Goal: Task Accomplishment & Management: Complete application form

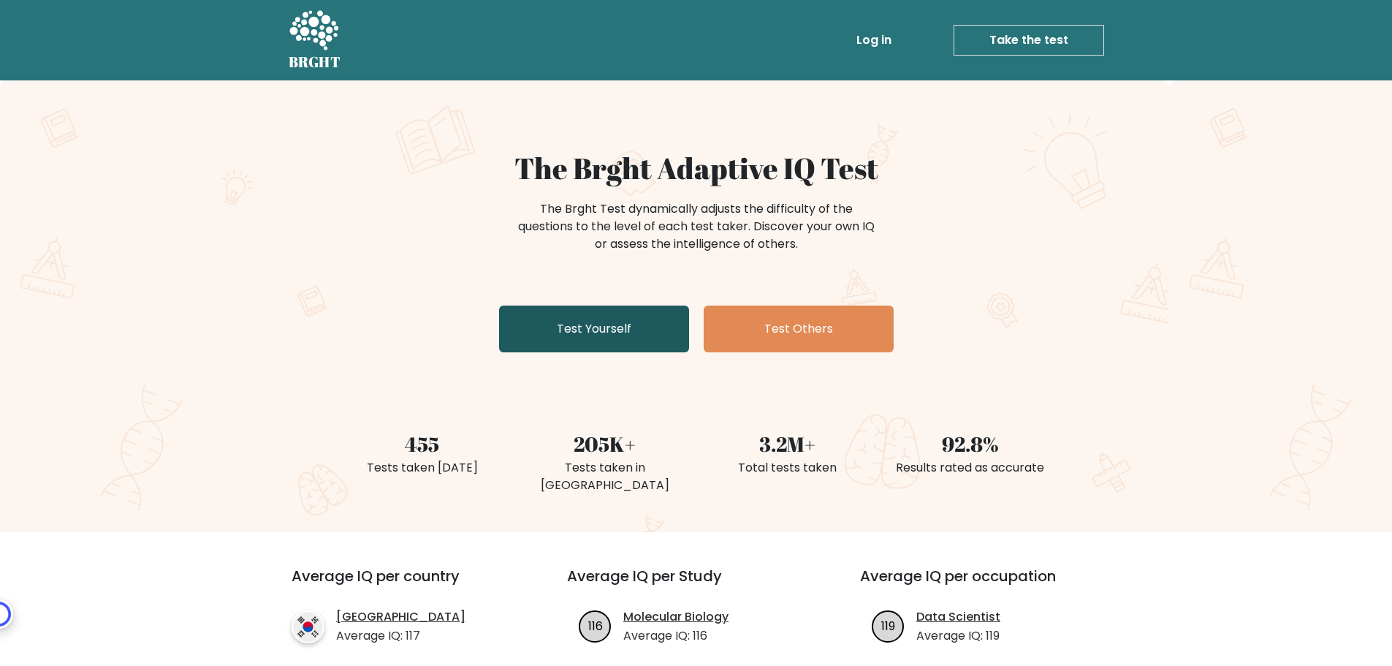
click at [669, 333] on link "Test Yourself" at bounding box center [594, 328] width 190 height 47
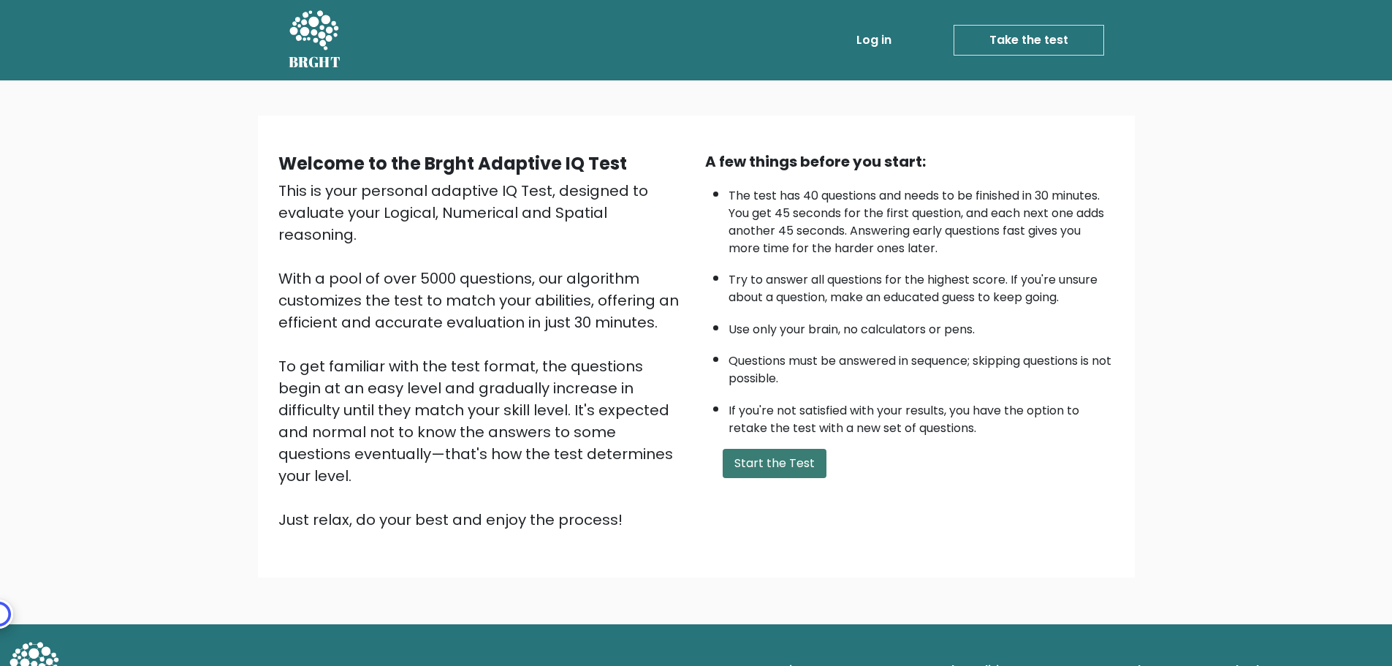
click at [770, 467] on button "Start the Test" at bounding box center [775, 463] width 104 height 29
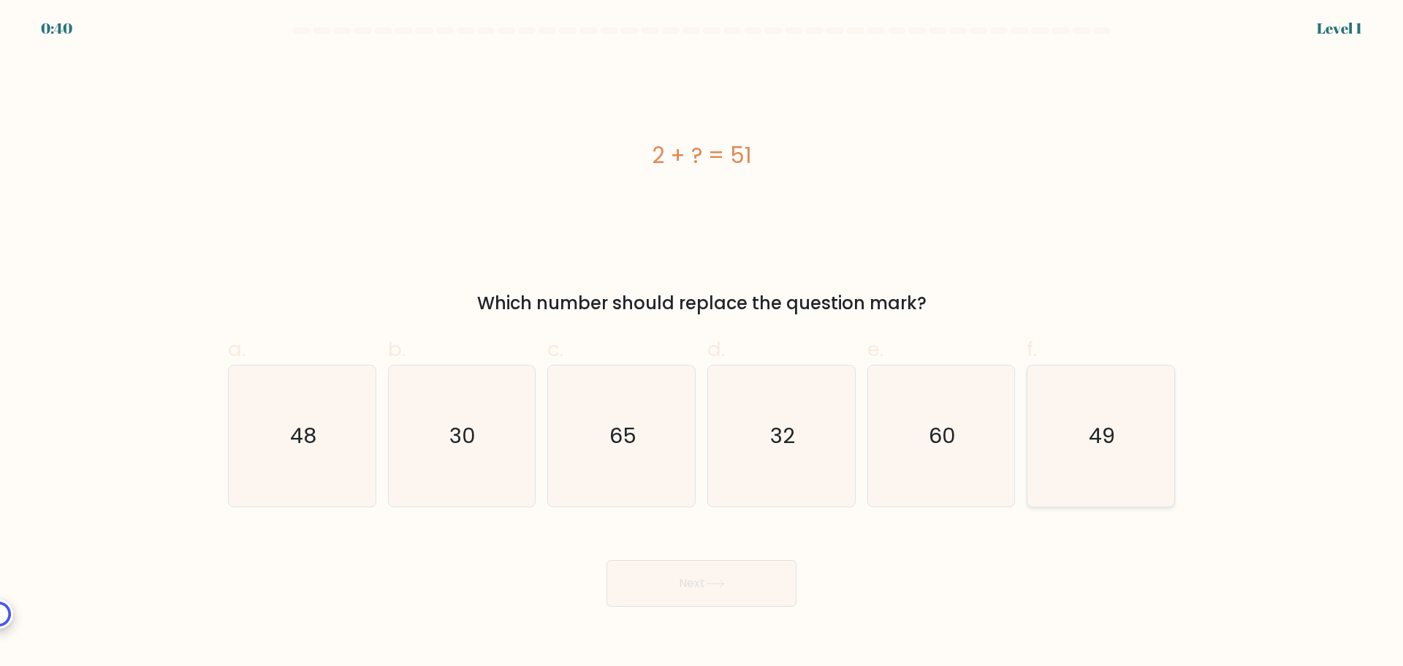
click at [1101, 479] on icon "49" at bounding box center [1100, 435] width 141 height 141
click at [702, 343] on input "f. 49" at bounding box center [702, 338] width 1 height 10
radio input "true"
click at [761, 581] on button "Next" at bounding box center [702, 583] width 190 height 47
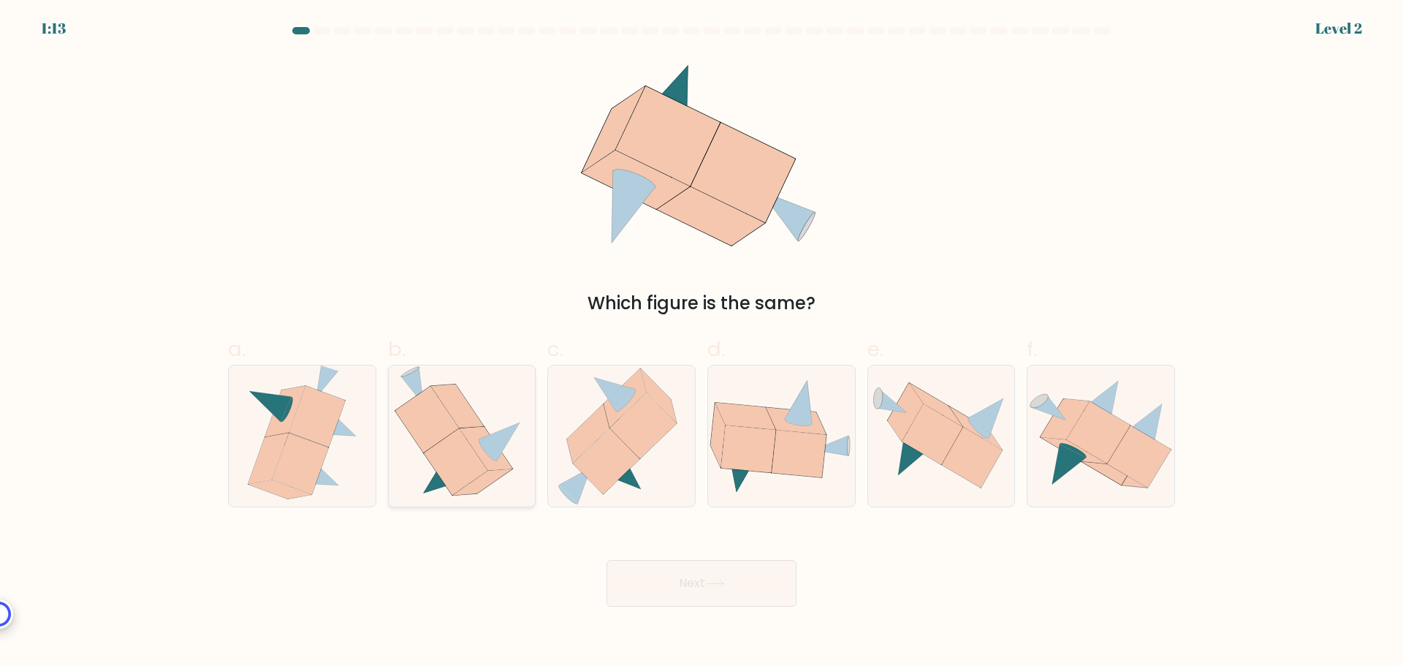
click at [487, 455] on icon at bounding box center [486, 449] width 53 height 44
click at [702, 343] on input "b." at bounding box center [702, 338] width 1 height 10
radio input "true"
click at [717, 585] on icon at bounding box center [715, 584] width 20 height 8
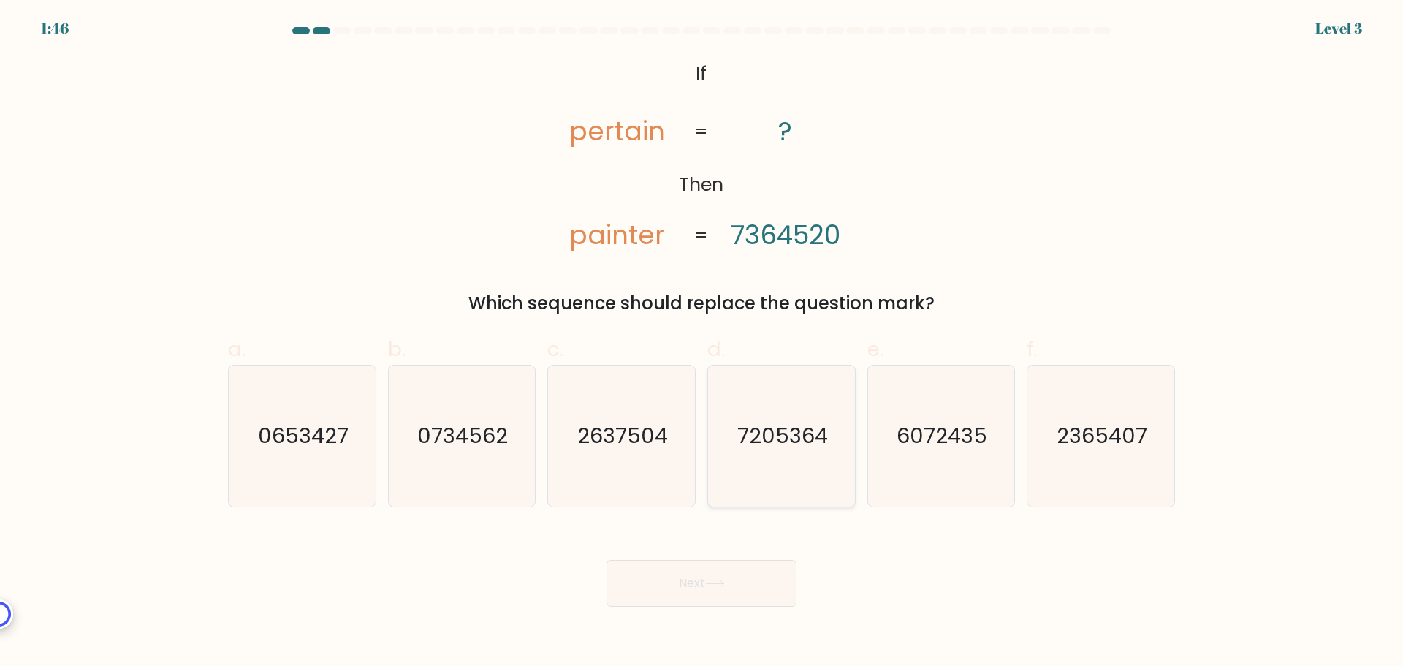
click at [770, 445] on text "7205364" at bounding box center [782, 435] width 91 height 29
click at [702, 343] on input "d. 7205364" at bounding box center [702, 338] width 1 height 10
radio input "true"
click at [741, 594] on button "Next" at bounding box center [702, 583] width 190 height 47
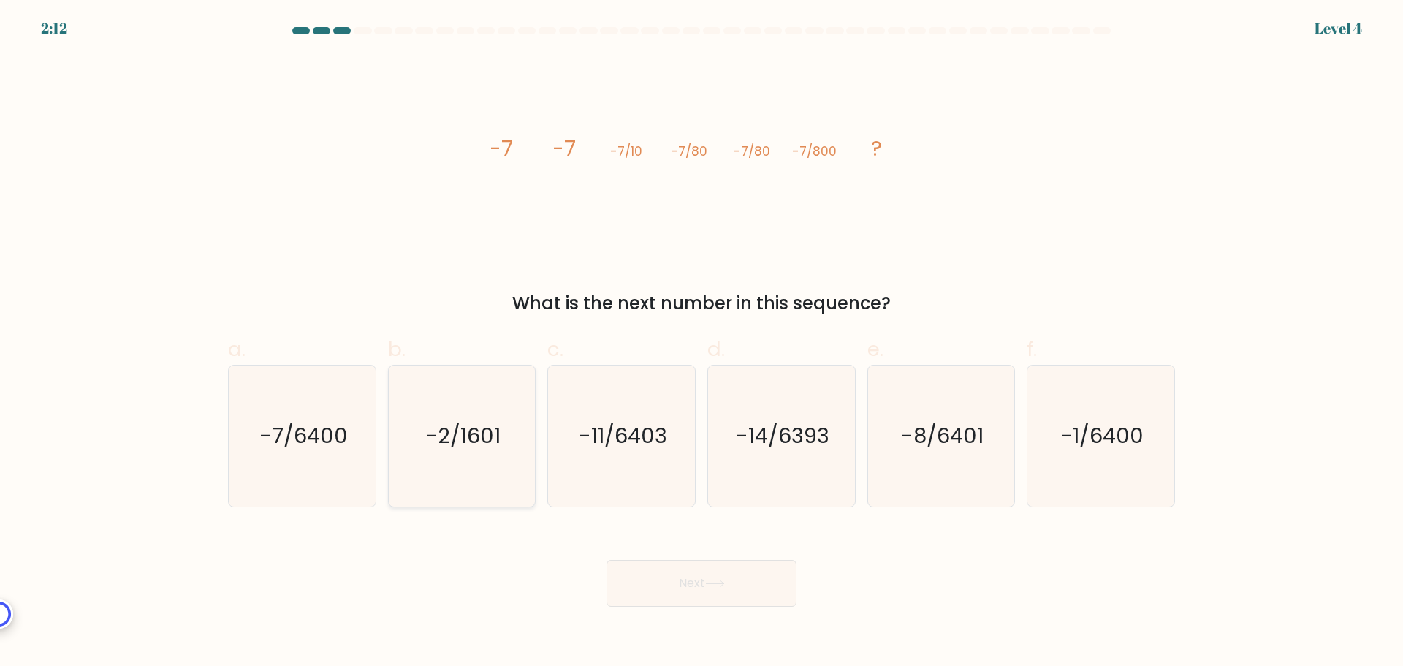
click at [472, 457] on icon "-2/1601" at bounding box center [461, 435] width 141 height 141
click at [702, 343] on input "b. -2/1601" at bounding box center [702, 338] width 1 height 10
radio input "true"
click at [328, 444] on text "-7/6400" at bounding box center [303, 435] width 88 height 29
click at [702, 343] on input "a. -7/6400" at bounding box center [702, 338] width 1 height 10
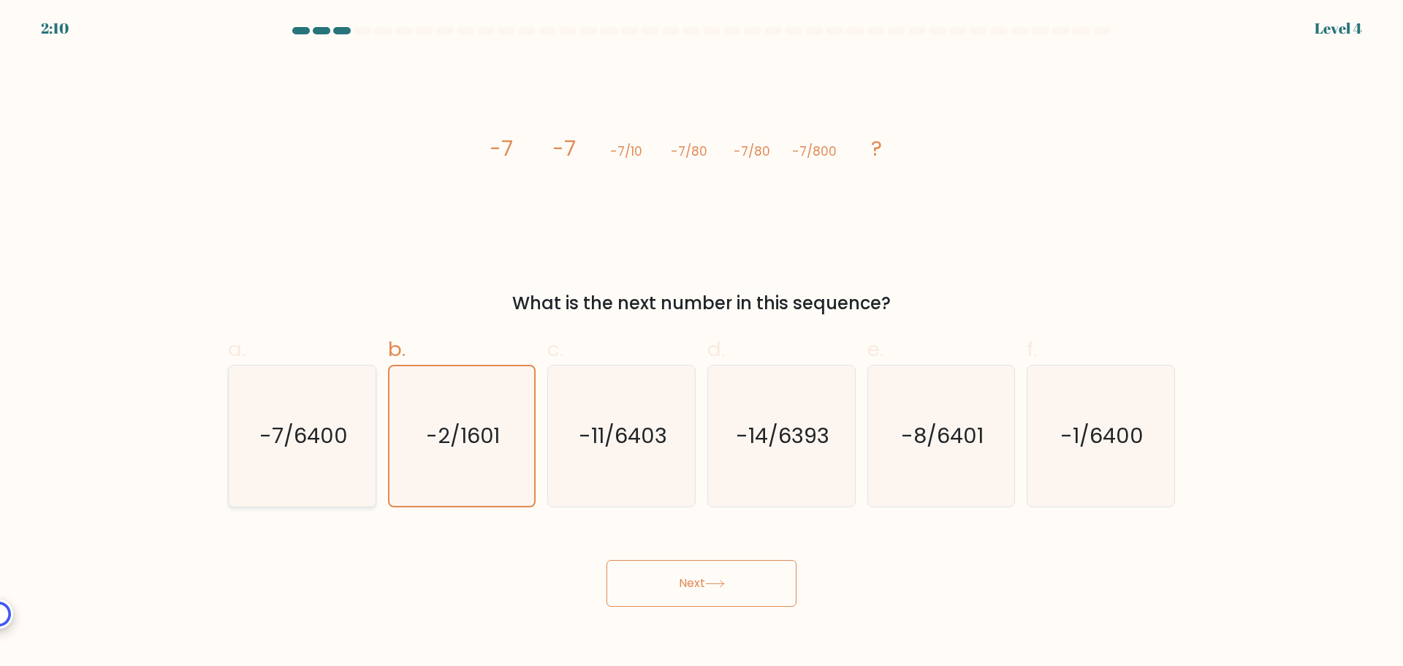
radio input "true"
click at [670, 580] on button "Next" at bounding box center [702, 583] width 190 height 47
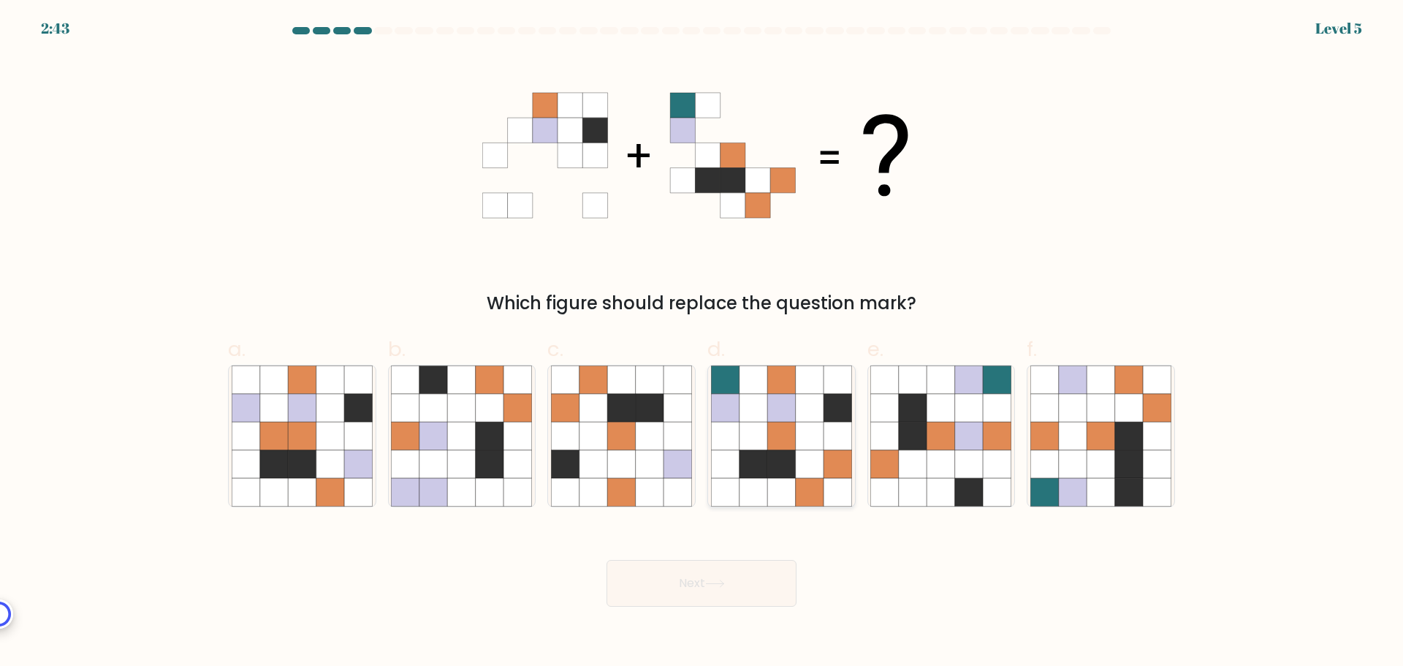
click at [767, 414] on icon at bounding box center [754, 407] width 28 height 28
click at [702, 343] on input "d." at bounding box center [702, 338] width 1 height 10
radio input "true"
click at [740, 593] on button "Next" at bounding box center [702, 583] width 190 height 47
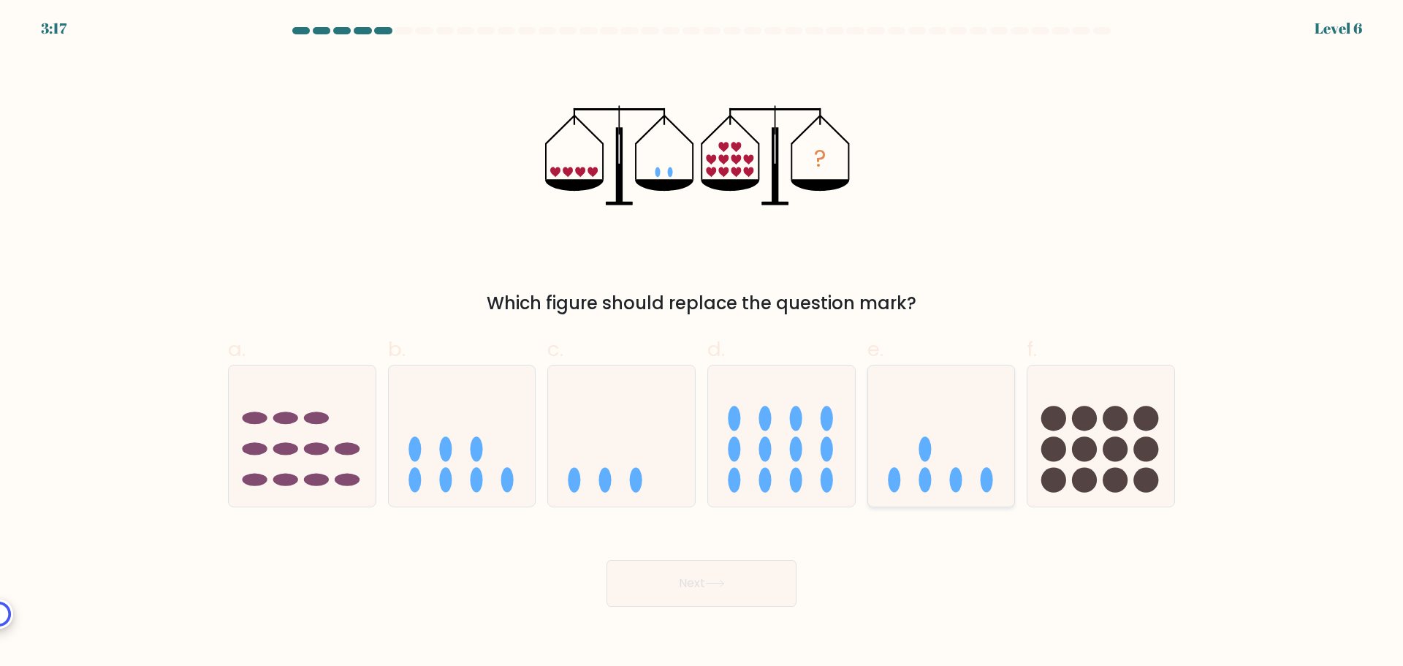
click at [908, 447] on icon at bounding box center [941, 435] width 147 height 121
click at [702, 343] on input "e." at bounding box center [702, 338] width 1 height 10
radio input "true"
click at [757, 582] on button "Next" at bounding box center [702, 583] width 190 height 47
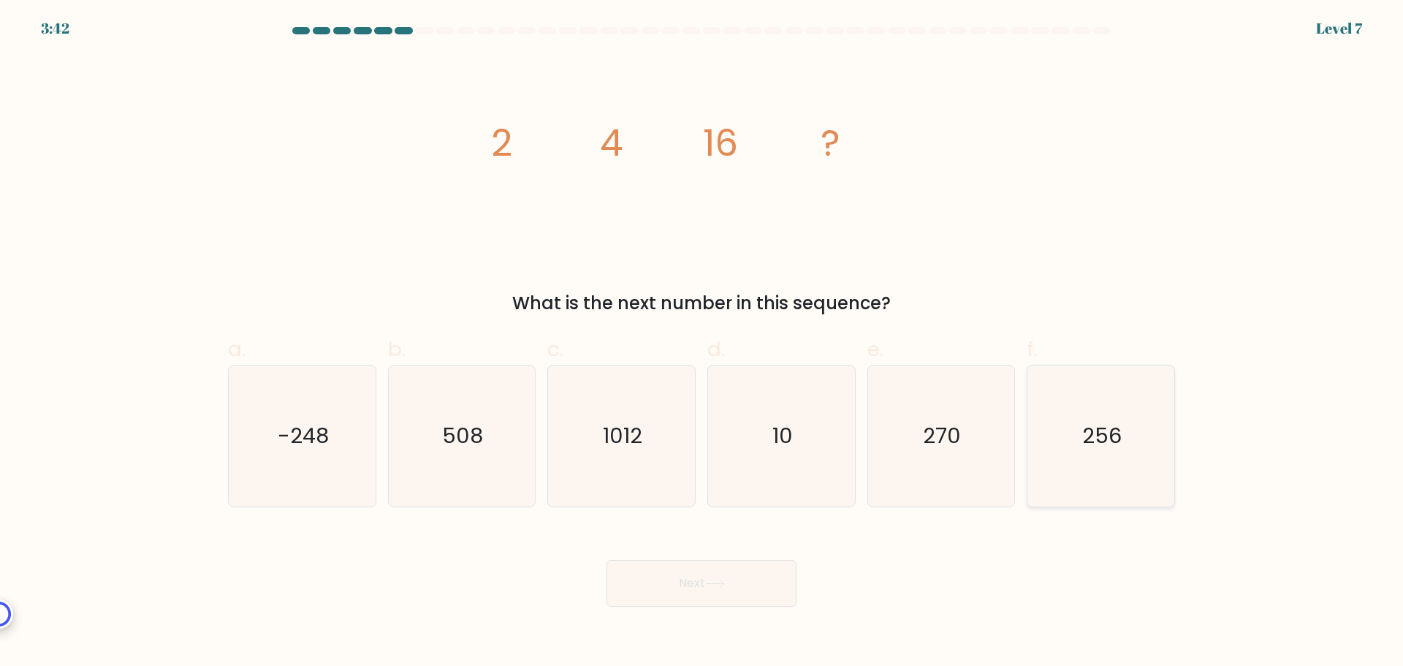
click at [1131, 446] on icon "256" at bounding box center [1100, 435] width 141 height 141
click at [702, 343] on input "f. 256" at bounding box center [702, 338] width 1 height 10
radio input "true"
click at [753, 591] on button "Next" at bounding box center [702, 583] width 190 height 47
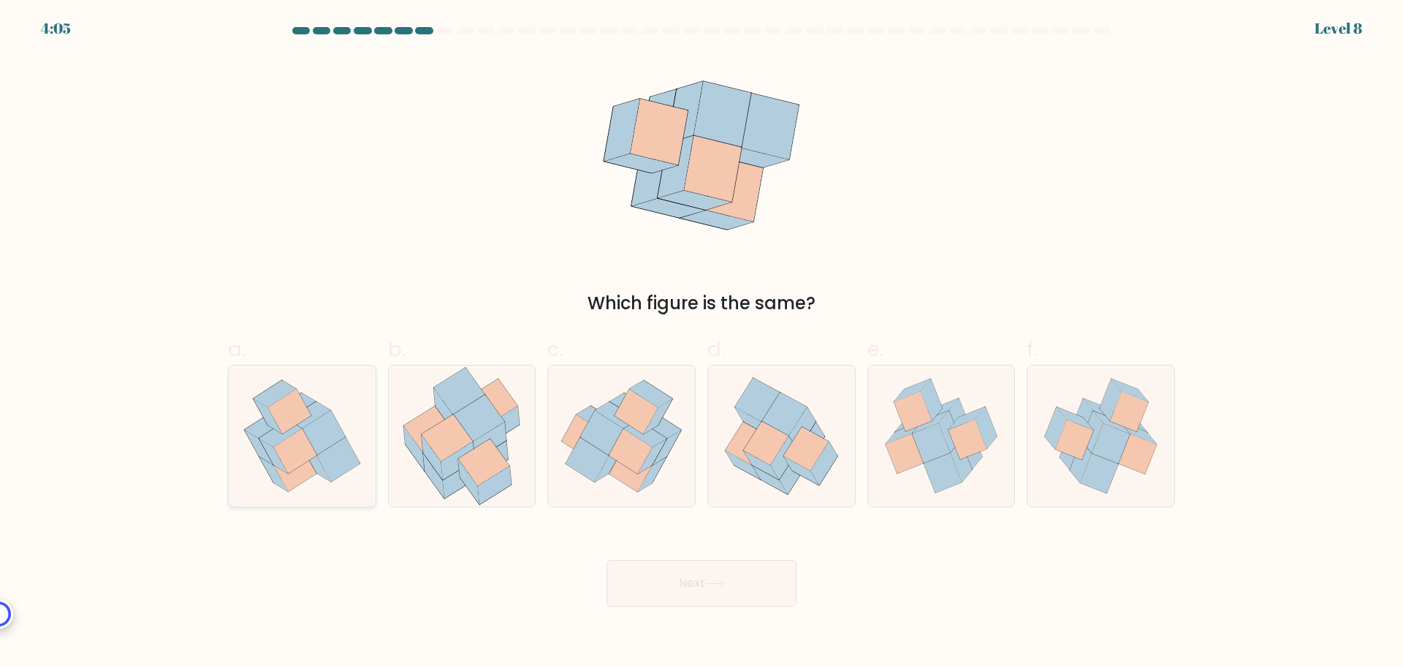
click at [324, 458] on icon at bounding box center [337, 459] width 43 height 45
click at [702, 343] on input "a." at bounding box center [702, 338] width 1 height 10
radio input "true"
click at [679, 577] on button "Next" at bounding box center [702, 583] width 190 height 47
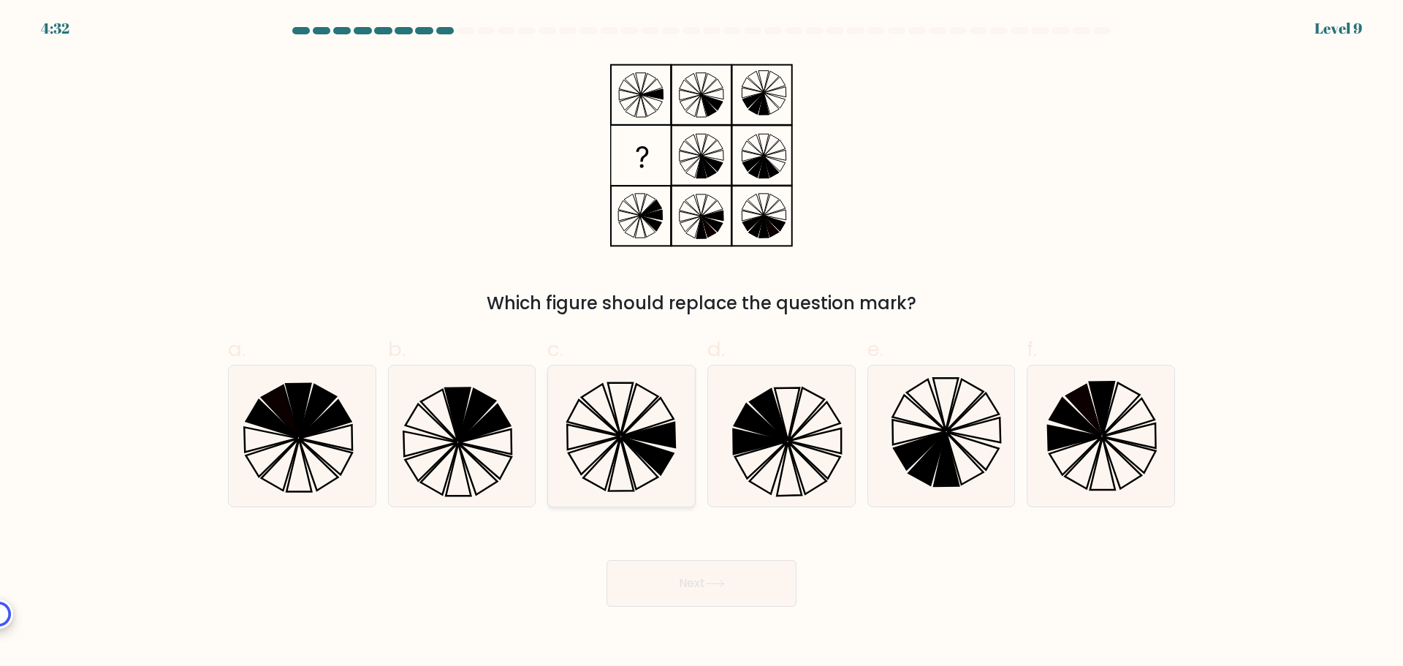
click at [656, 460] on icon at bounding box center [648, 455] width 52 height 37
click at [702, 343] on input "c." at bounding box center [702, 338] width 1 height 10
radio input "true"
click at [741, 593] on button "Next" at bounding box center [702, 583] width 190 height 47
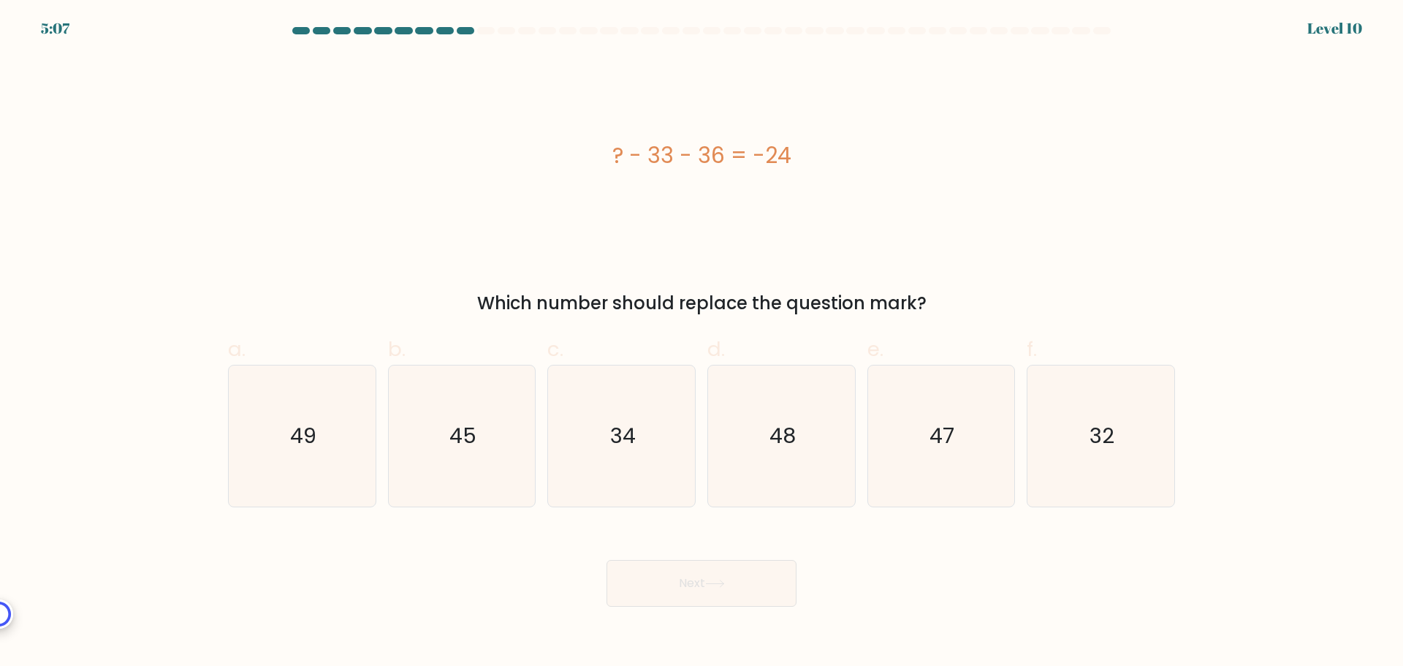
drag, startPoint x: 791, startPoint y: 157, endPoint x: 603, endPoint y: 148, distance: 188.8
click at [603, 148] on div "? - 33 - 36 = -24" at bounding box center [701, 155] width 947 height 33
copy div "? - 33 - 36 = -24"
click at [960, 447] on icon "47" at bounding box center [940, 435] width 141 height 141
click at [702, 343] on input "e. 47" at bounding box center [702, 338] width 1 height 10
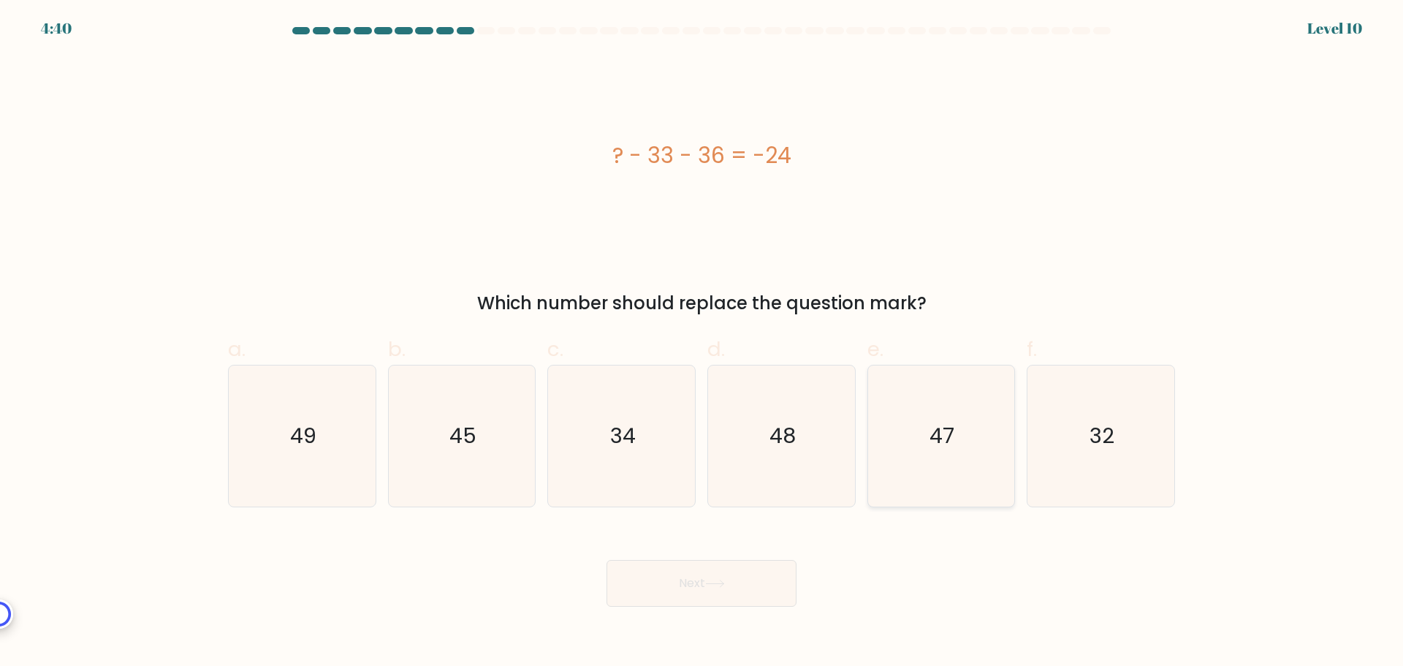
radio input "true"
click at [729, 578] on button "Next" at bounding box center [702, 583] width 190 height 47
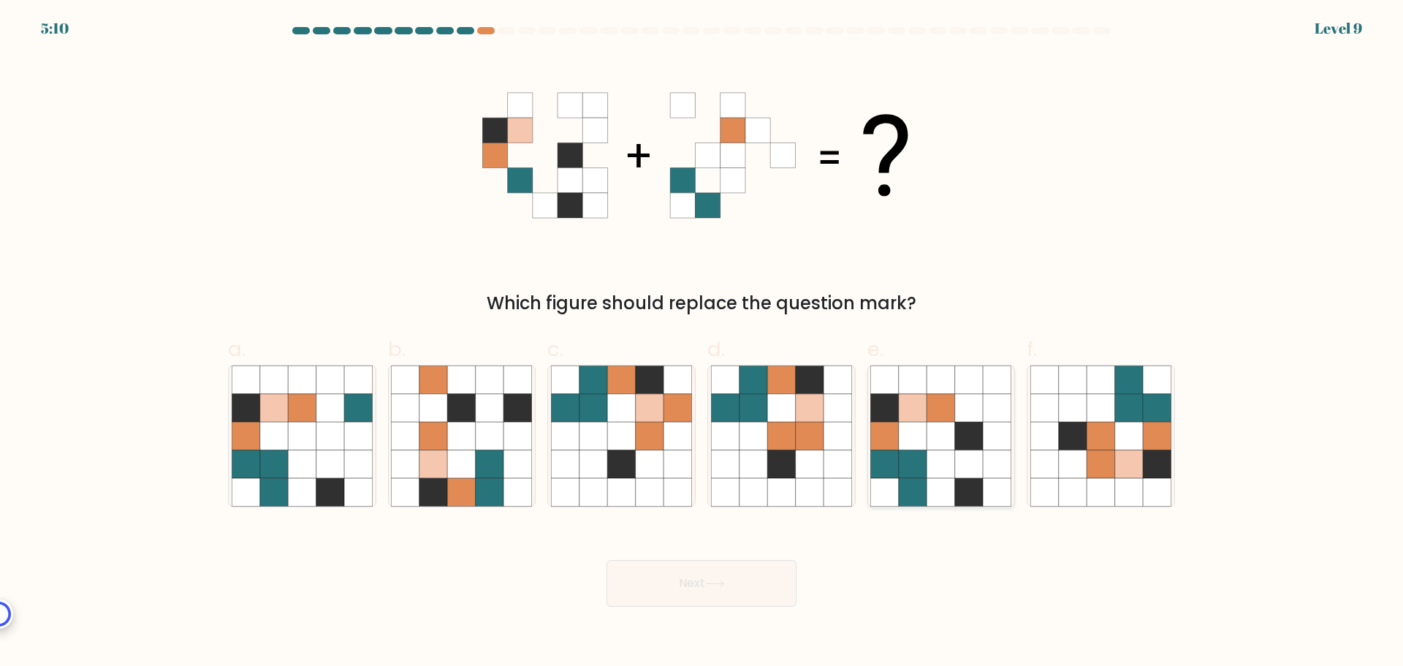
click at [951, 438] on icon at bounding box center [941, 436] width 28 height 28
click at [702, 343] on input "e." at bounding box center [702, 338] width 1 height 10
radio input "true"
click at [737, 585] on button "Next" at bounding box center [702, 583] width 190 height 47
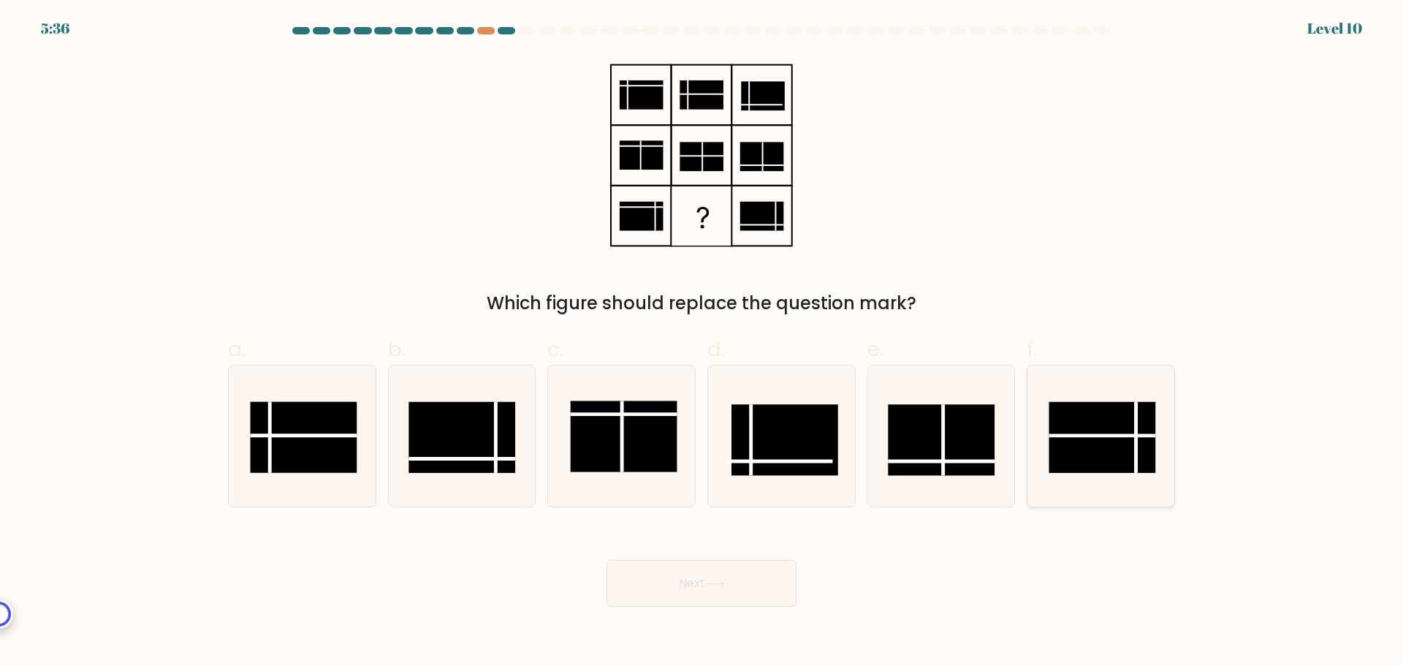
click at [1122, 437] on rect at bounding box center [1102, 436] width 107 height 71
click at [702, 343] on input "f." at bounding box center [702, 338] width 1 height 10
radio input "true"
click at [790, 579] on button "Next" at bounding box center [702, 583] width 190 height 47
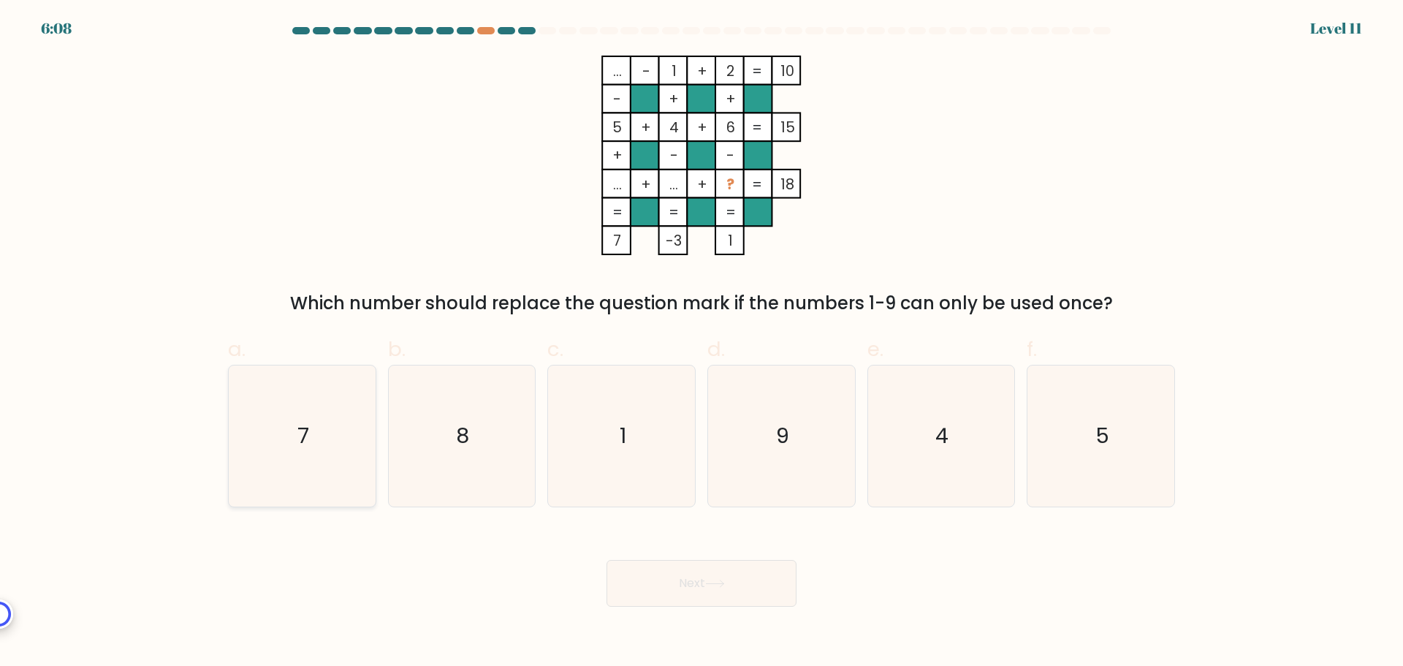
click at [243, 450] on icon "7" at bounding box center [302, 435] width 141 height 141
click at [702, 343] on input "a. 7" at bounding box center [702, 338] width 1 height 10
radio input "true"
click at [666, 598] on button "Next" at bounding box center [702, 583] width 190 height 47
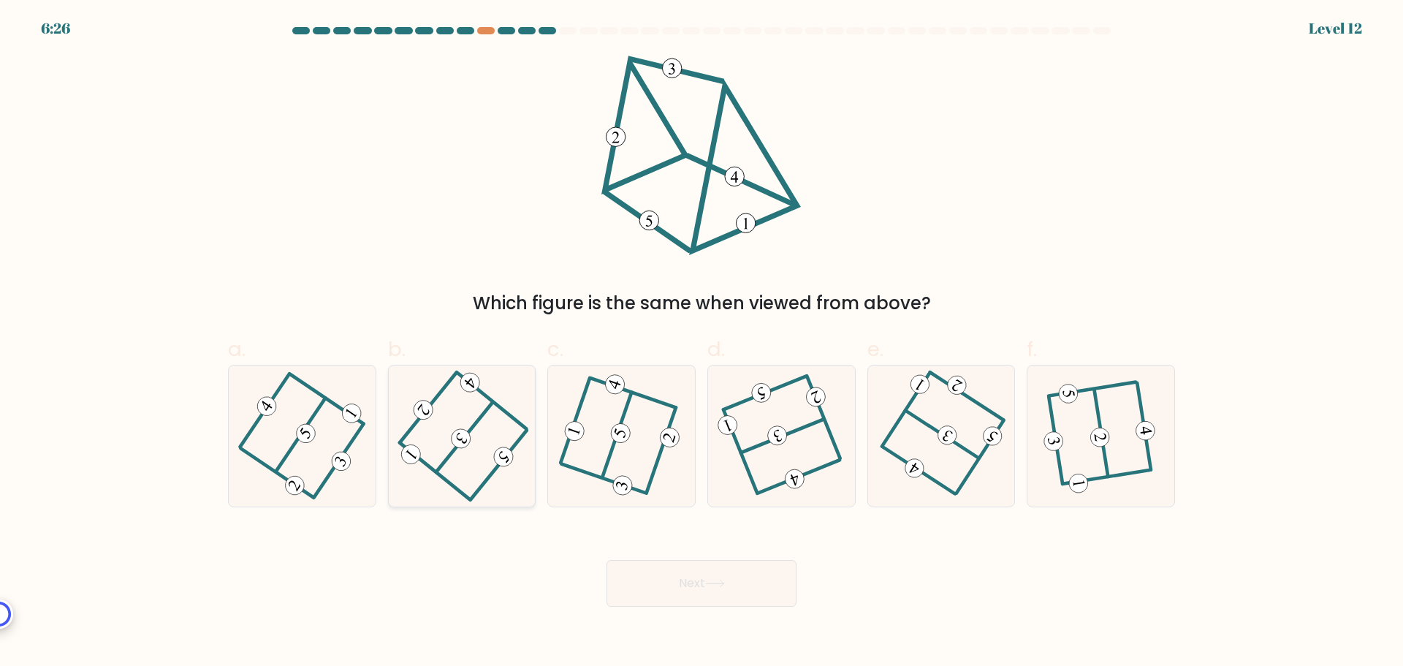
click at [469, 438] on 473 at bounding box center [460, 438] width 27 height 27
click at [702, 343] on input "b." at bounding box center [702, 338] width 1 height 10
radio input "true"
click at [756, 572] on button "Next" at bounding box center [702, 583] width 190 height 47
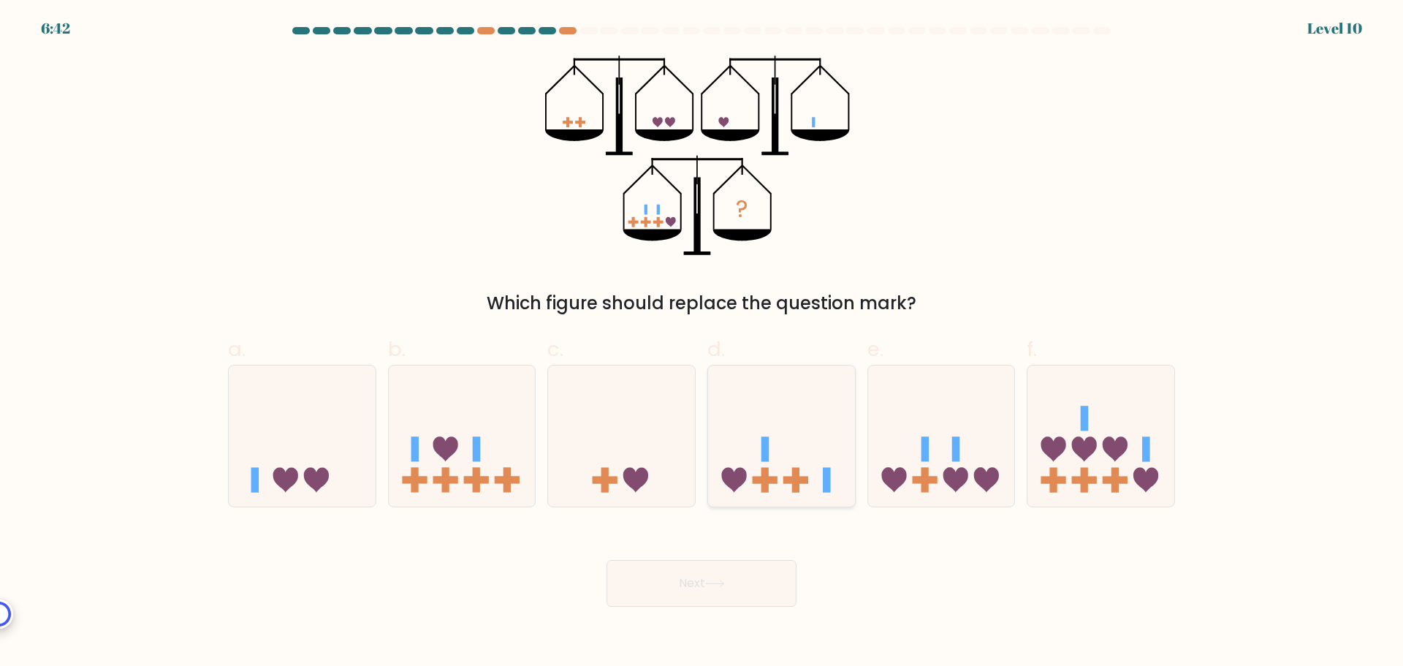
click at [785, 451] on icon at bounding box center [781, 435] width 147 height 121
click at [702, 343] on input "d." at bounding box center [702, 338] width 1 height 10
radio input "true"
click at [685, 594] on button "Next" at bounding box center [702, 583] width 190 height 47
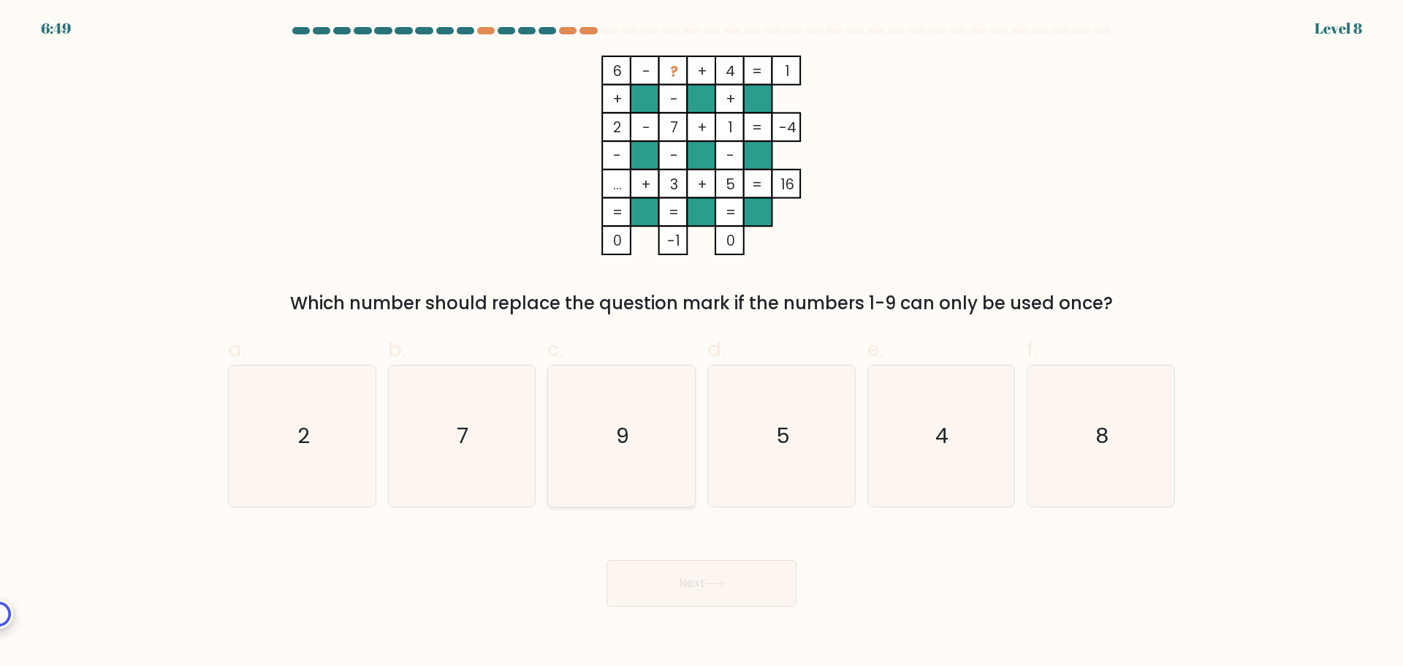
click at [634, 447] on icon "9" at bounding box center [621, 435] width 141 height 141
click at [702, 343] on input "c. 9" at bounding box center [702, 338] width 1 height 10
radio input "true"
click at [704, 587] on button "Next" at bounding box center [702, 583] width 190 height 47
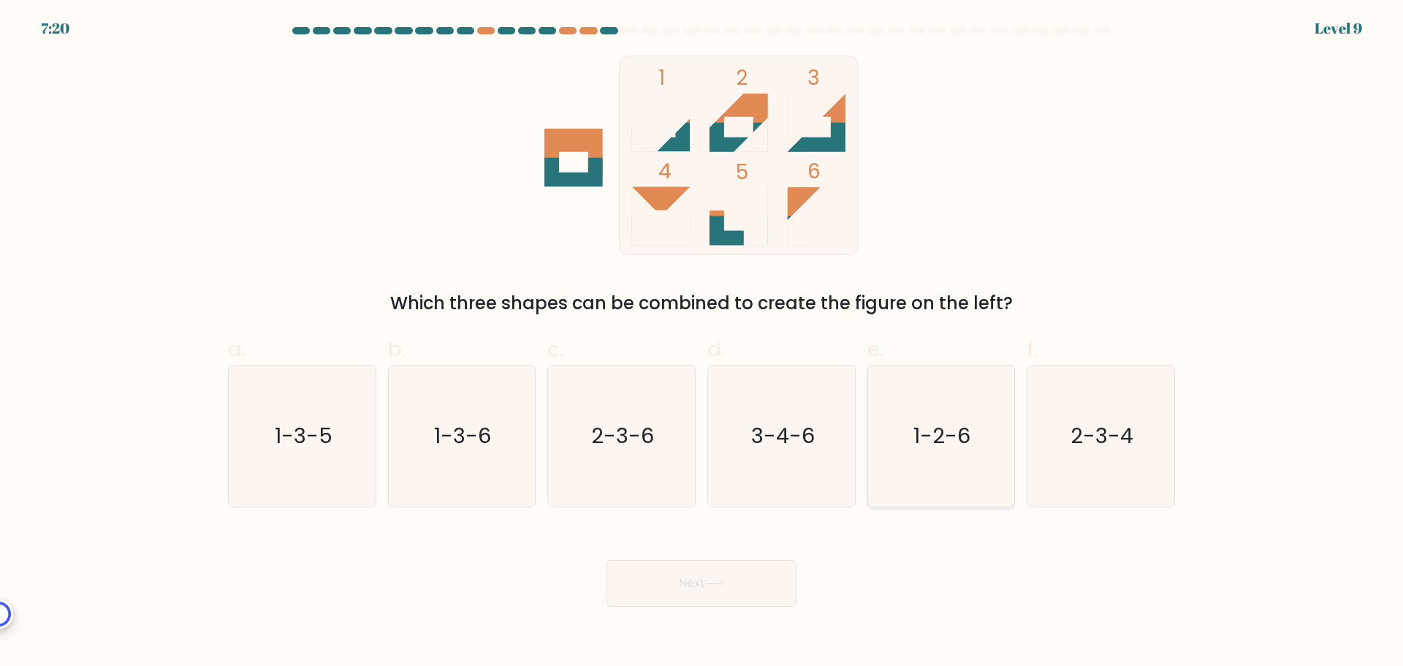
click at [952, 484] on icon "1-2-6" at bounding box center [940, 435] width 141 height 141
click at [702, 343] on input "e. 1-2-6" at bounding box center [702, 338] width 1 height 10
radio input "true"
click at [699, 568] on button "Next" at bounding box center [702, 583] width 190 height 47
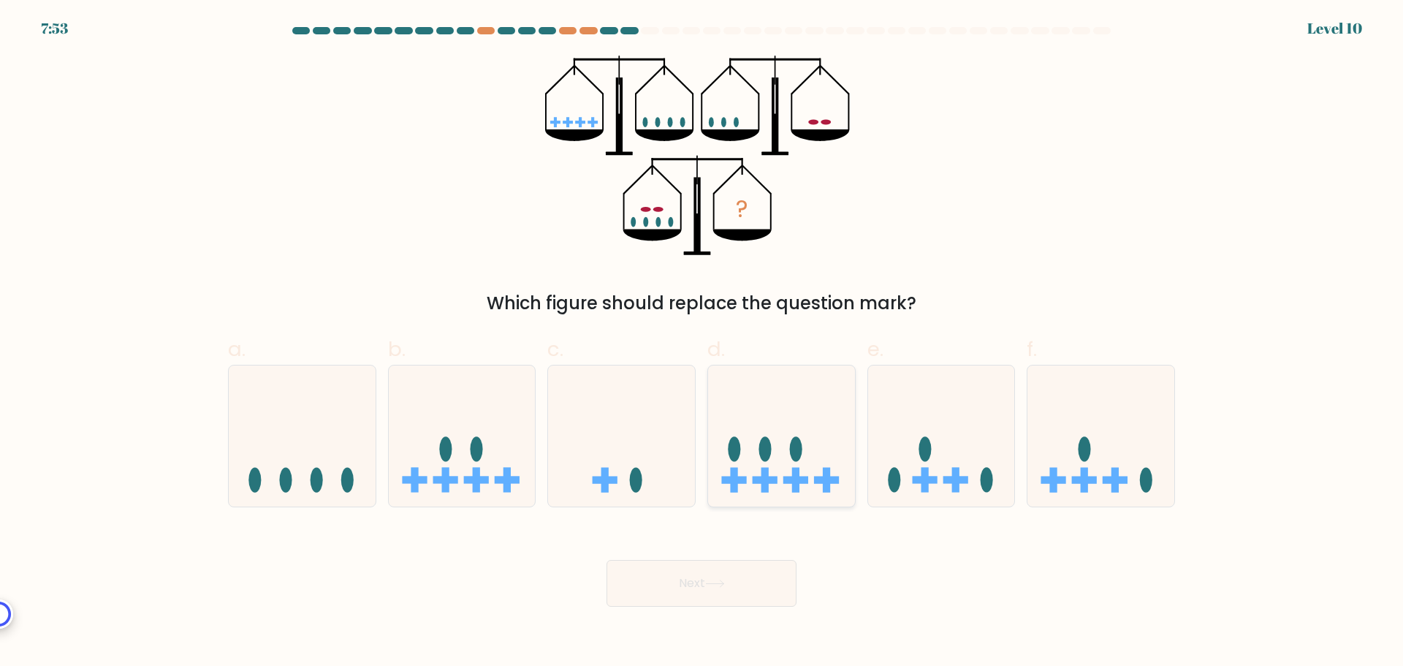
click at [799, 447] on ellipse at bounding box center [796, 448] width 12 height 25
click at [702, 343] on input "d." at bounding box center [702, 338] width 1 height 10
radio input "true"
click at [743, 603] on button "Next" at bounding box center [702, 583] width 190 height 47
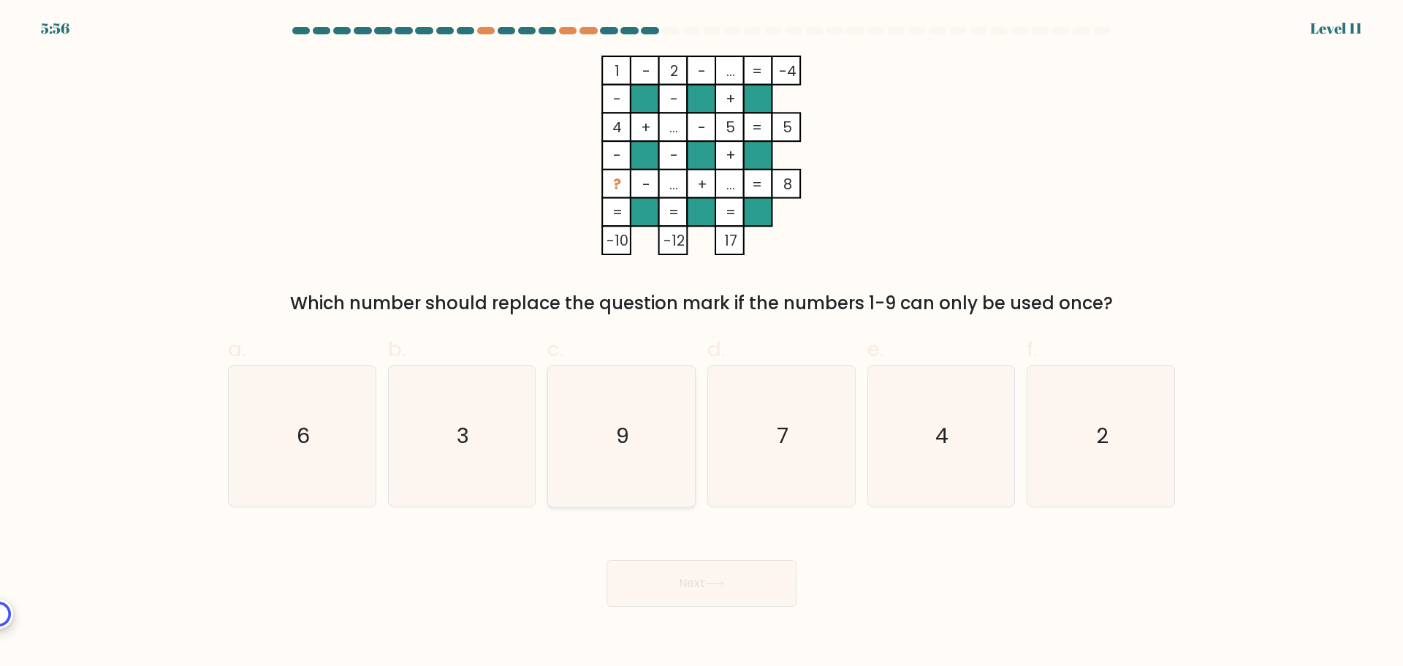
click at [654, 438] on icon "9" at bounding box center [621, 435] width 141 height 141
click at [702, 343] on input "c. 9" at bounding box center [702, 338] width 1 height 10
radio input "true"
click at [753, 584] on button "Next" at bounding box center [702, 583] width 190 height 47
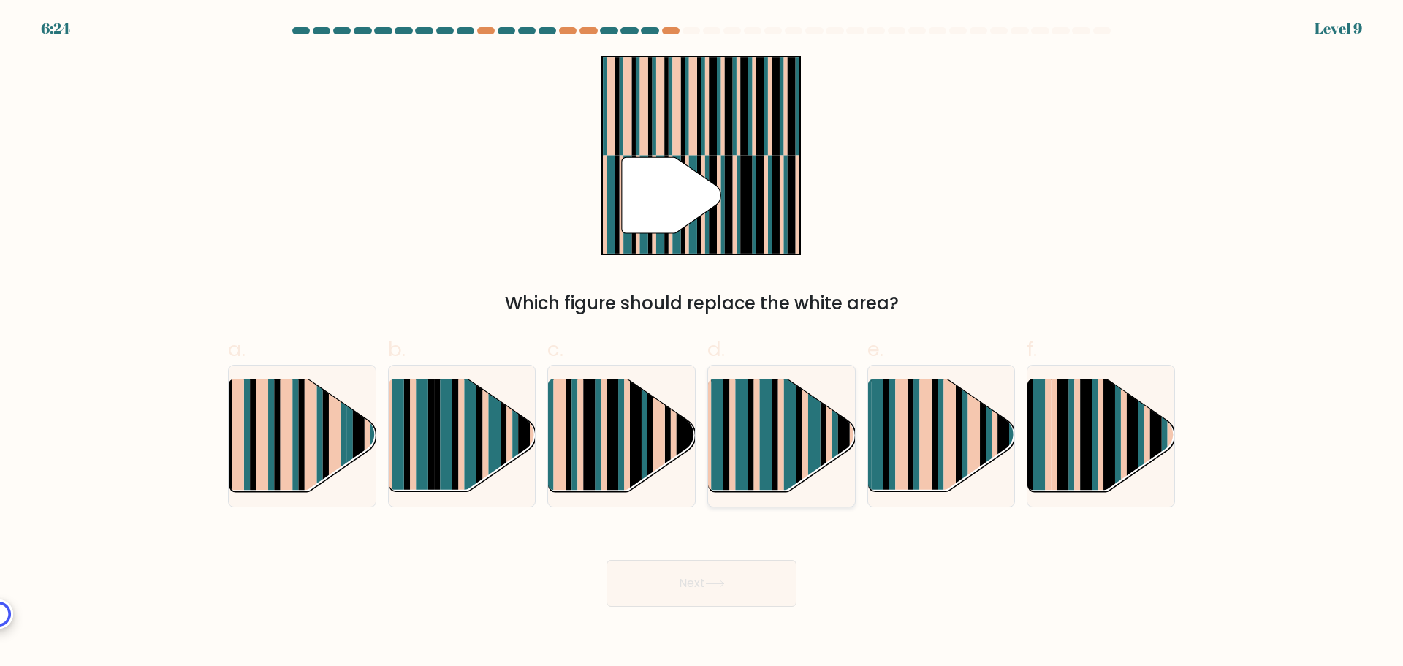
click at [772, 441] on rect at bounding box center [775, 448] width 6 height 145
click at [702, 343] on input "d." at bounding box center [702, 338] width 1 height 10
radio input "true"
click at [732, 582] on button "Next" at bounding box center [702, 583] width 190 height 47
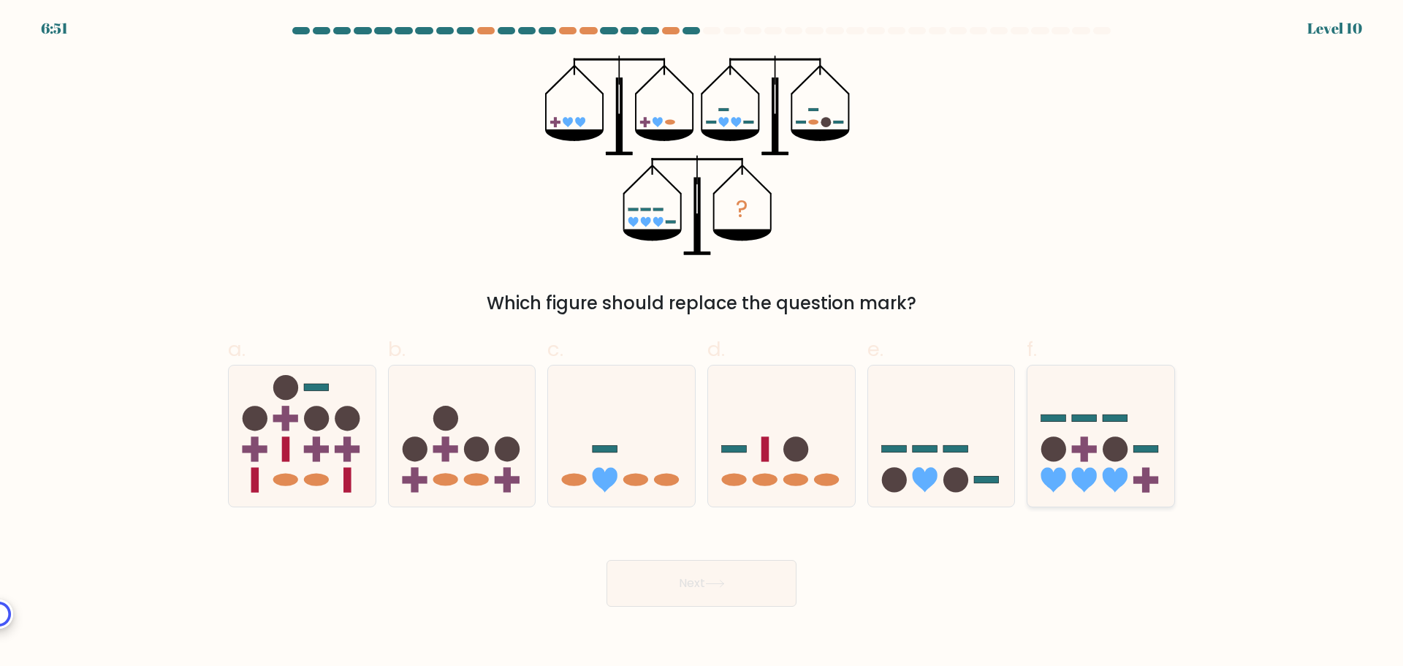
click at [1124, 456] on circle at bounding box center [1115, 448] width 25 height 25
click at [702, 343] on input "f." at bounding box center [702, 338] width 1 height 10
radio input "true"
click at [980, 457] on icon at bounding box center [941, 435] width 147 height 121
click at [702, 343] on input "e." at bounding box center [702, 338] width 1 height 10
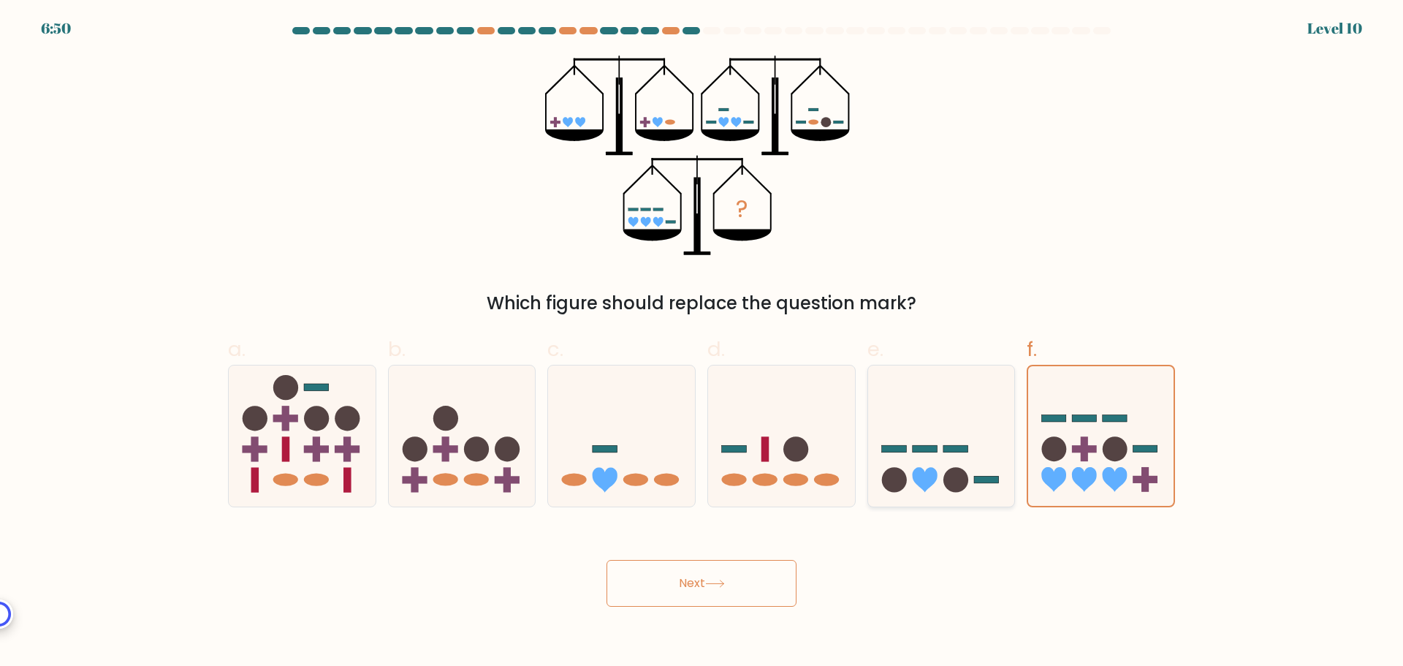
radio input "true"
click at [766, 579] on button "Next" at bounding box center [702, 583] width 190 height 47
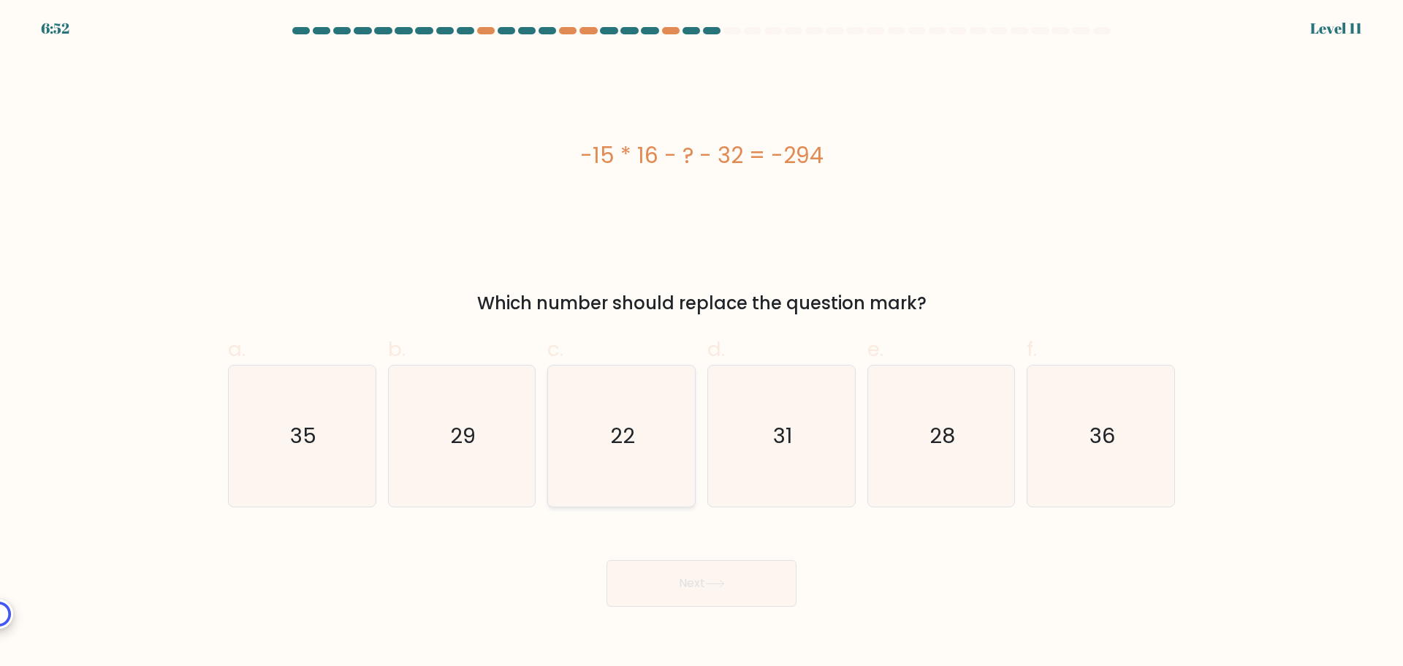
click at [639, 464] on icon "22" at bounding box center [621, 435] width 141 height 141
click at [702, 343] on input "c. 22" at bounding box center [702, 338] width 1 height 10
radio input "true"
click at [716, 588] on button "Next" at bounding box center [702, 583] width 190 height 47
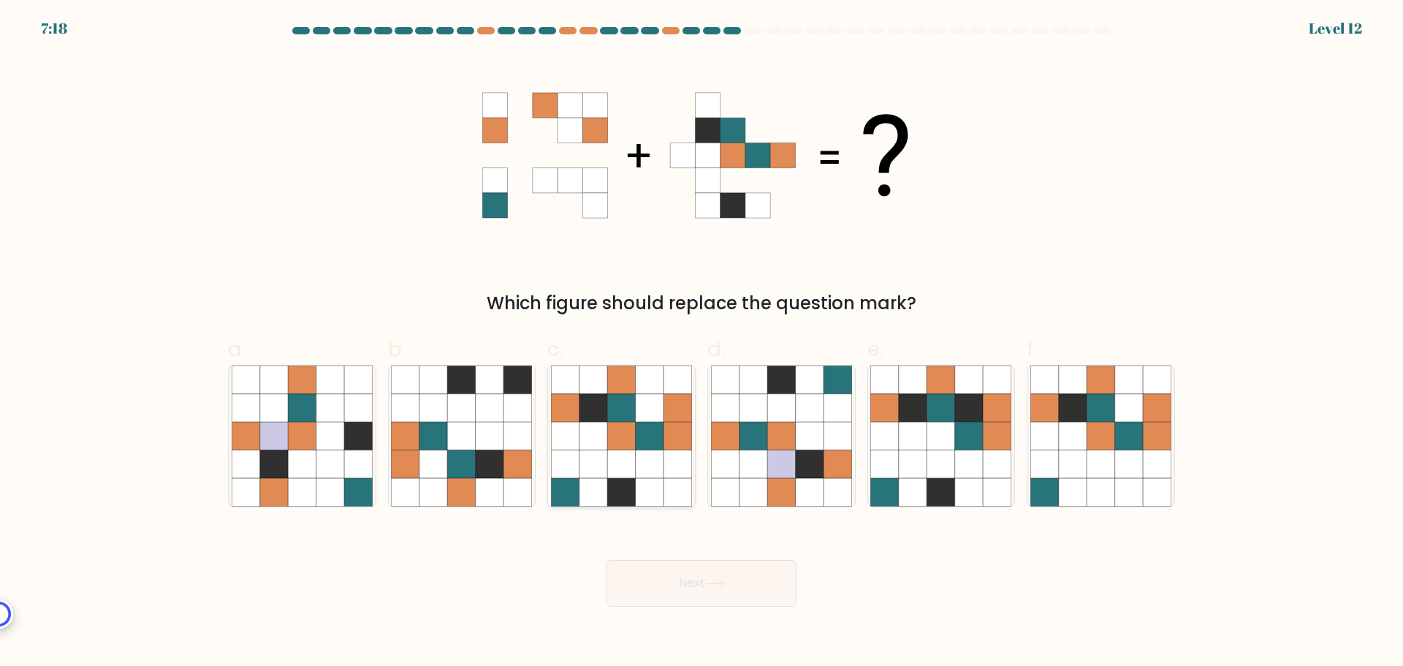
click at [634, 374] on icon at bounding box center [621, 379] width 28 height 28
click at [702, 343] on input "c." at bounding box center [702, 338] width 1 height 10
radio input "true"
click at [755, 598] on button "Next" at bounding box center [702, 583] width 190 height 47
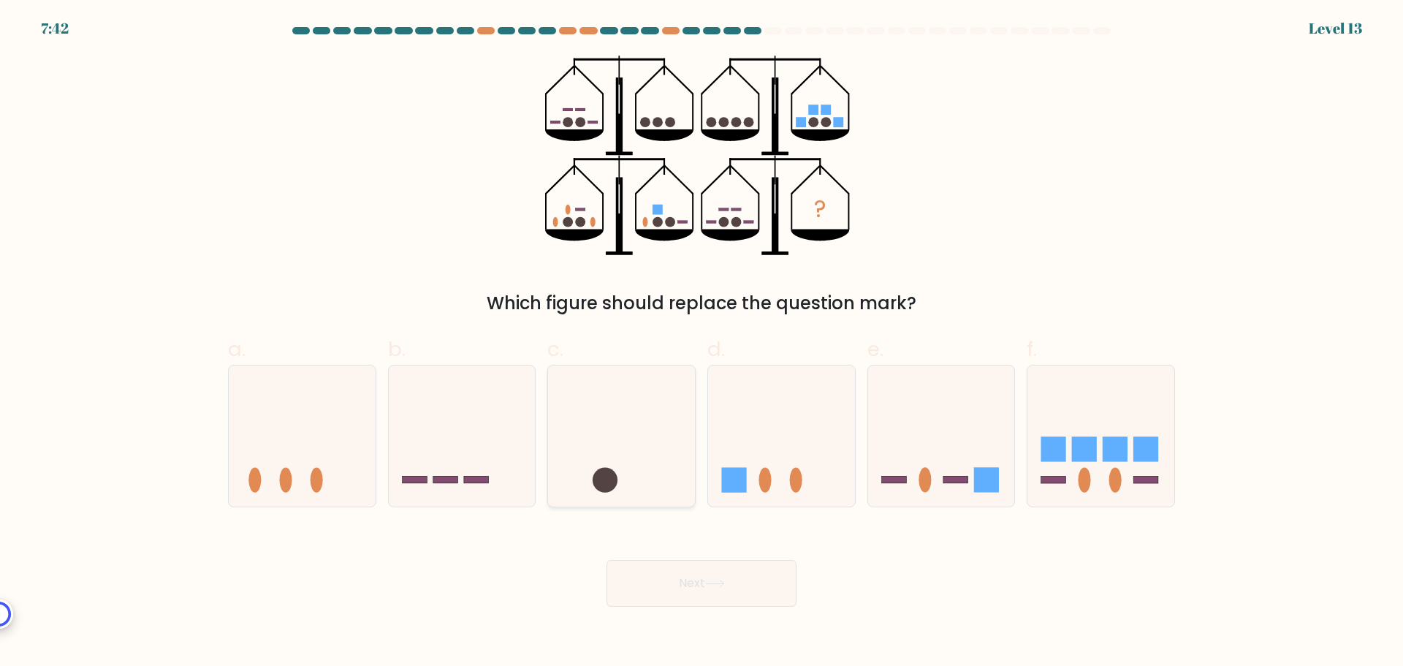
click at [661, 436] on icon at bounding box center [621, 435] width 147 height 121
click at [702, 343] on input "c." at bounding box center [702, 338] width 1 height 10
radio input "true"
click at [257, 438] on icon at bounding box center [302, 435] width 147 height 121
click at [702, 343] on input "a." at bounding box center [702, 338] width 1 height 10
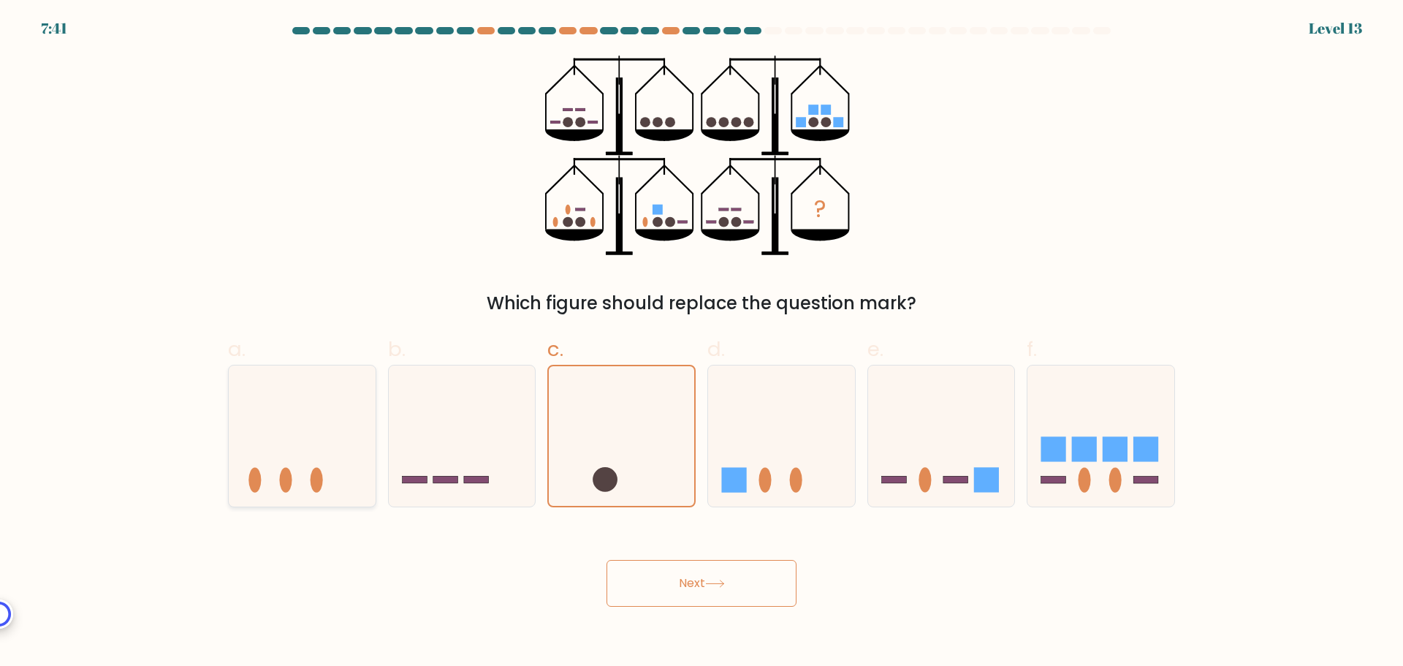
radio input "true"
click at [670, 444] on icon at bounding box center [621, 435] width 147 height 121
click at [702, 343] on input "c." at bounding box center [702, 338] width 1 height 10
radio input "true"
click at [688, 587] on button "Next" at bounding box center [702, 583] width 190 height 47
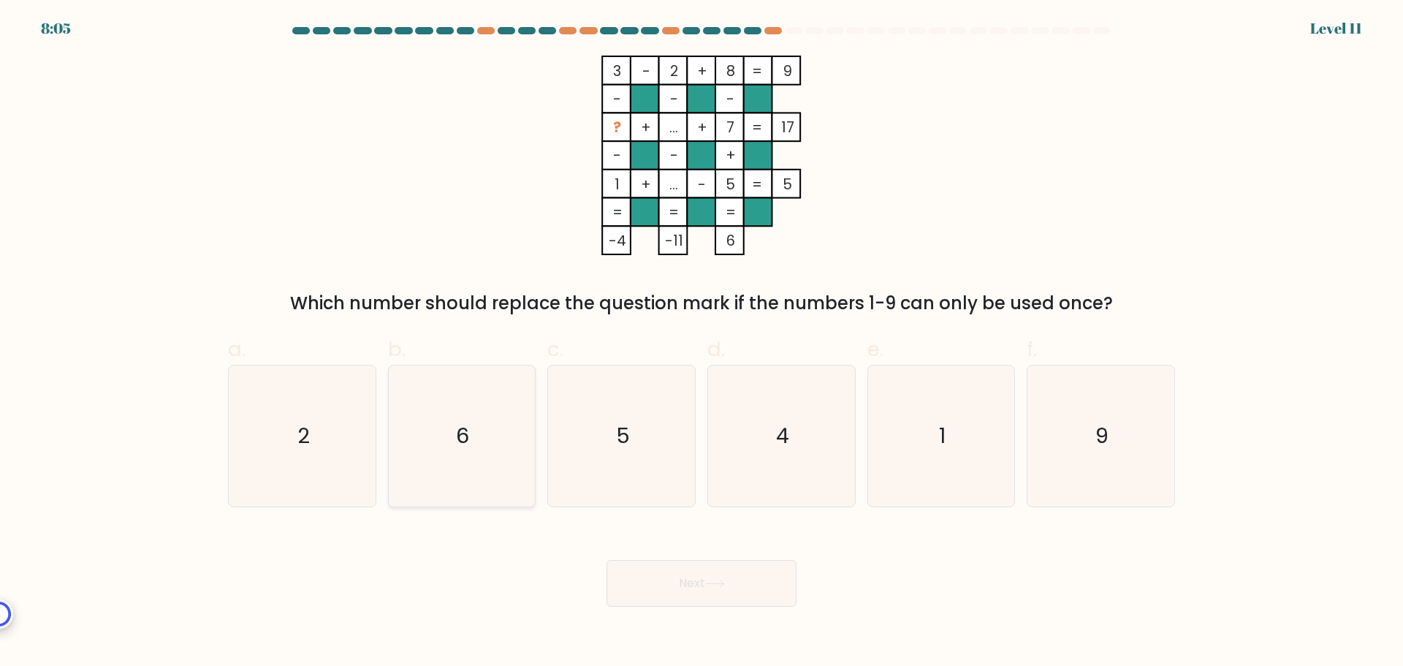
click at [454, 465] on icon "6" at bounding box center [461, 435] width 141 height 141
click at [702, 343] on input "b. 6" at bounding box center [702, 338] width 1 height 10
radio input "true"
click at [734, 597] on button "Next" at bounding box center [702, 583] width 190 height 47
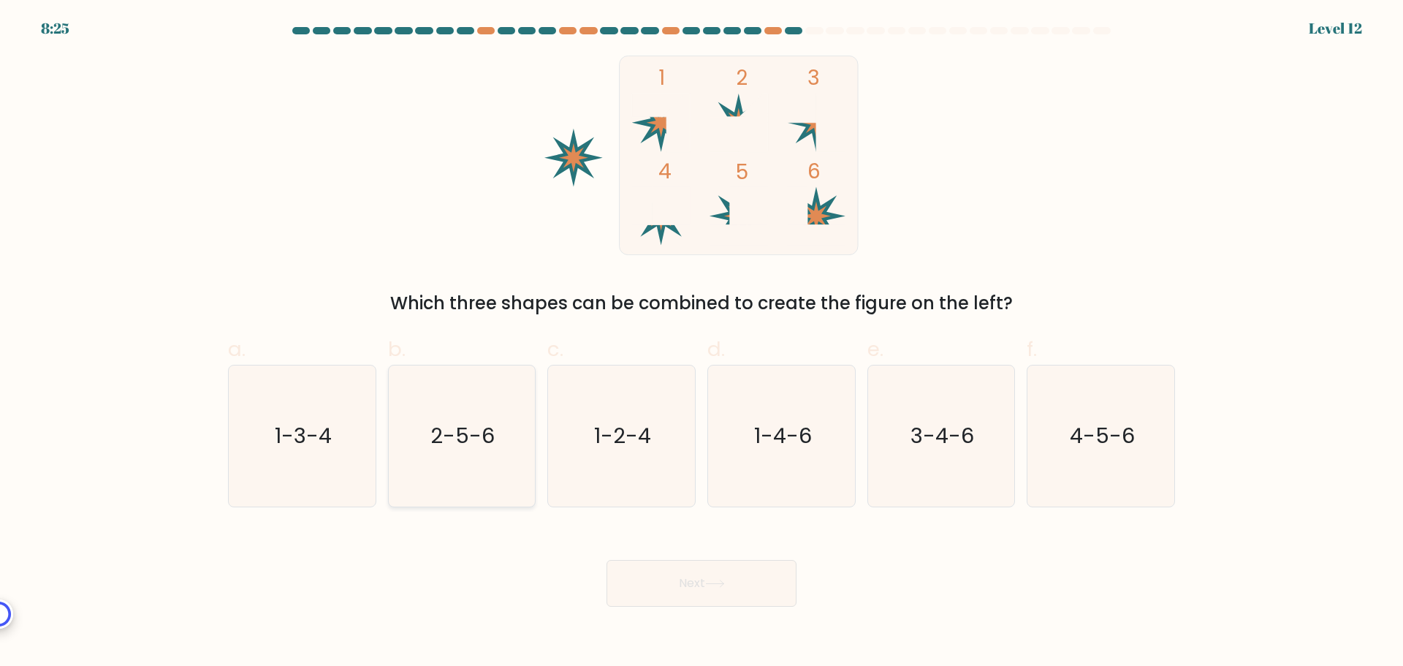
click at [447, 450] on icon "2-5-6" at bounding box center [461, 435] width 141 height 141
click at [702, 343] on input "b. 2-5-6" at bounding box center [702, 338] width 1 height 10
radio input "true"
click at [647, 573] on button "Next" at bounding box center [702, 583] width 190 height 47
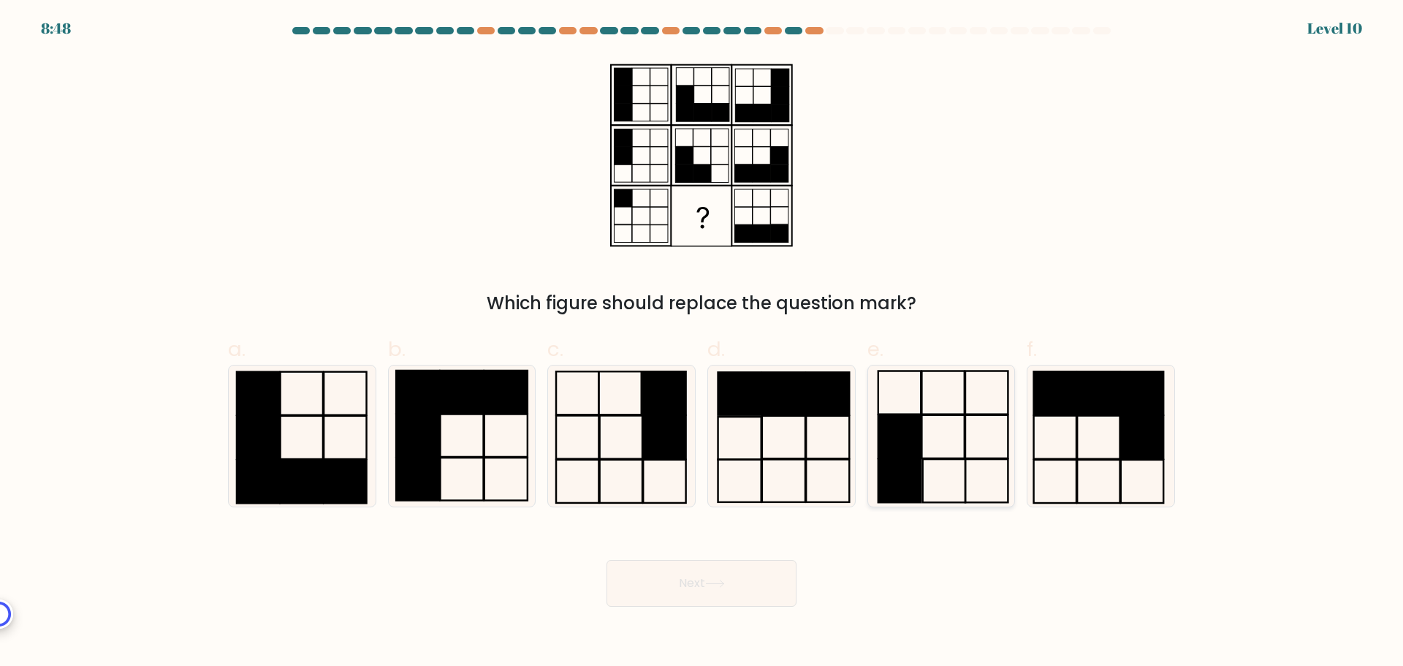
click at [949, 451] on icon at bounding box center [940, 435] width 141 height 141
click at [702, 343] on input "e." at bounding box center [702, 338] width 1 height 10
radio input "true"
click at [715, 595] on button "Next" at bounding box center [702, 583] width 190 height 47
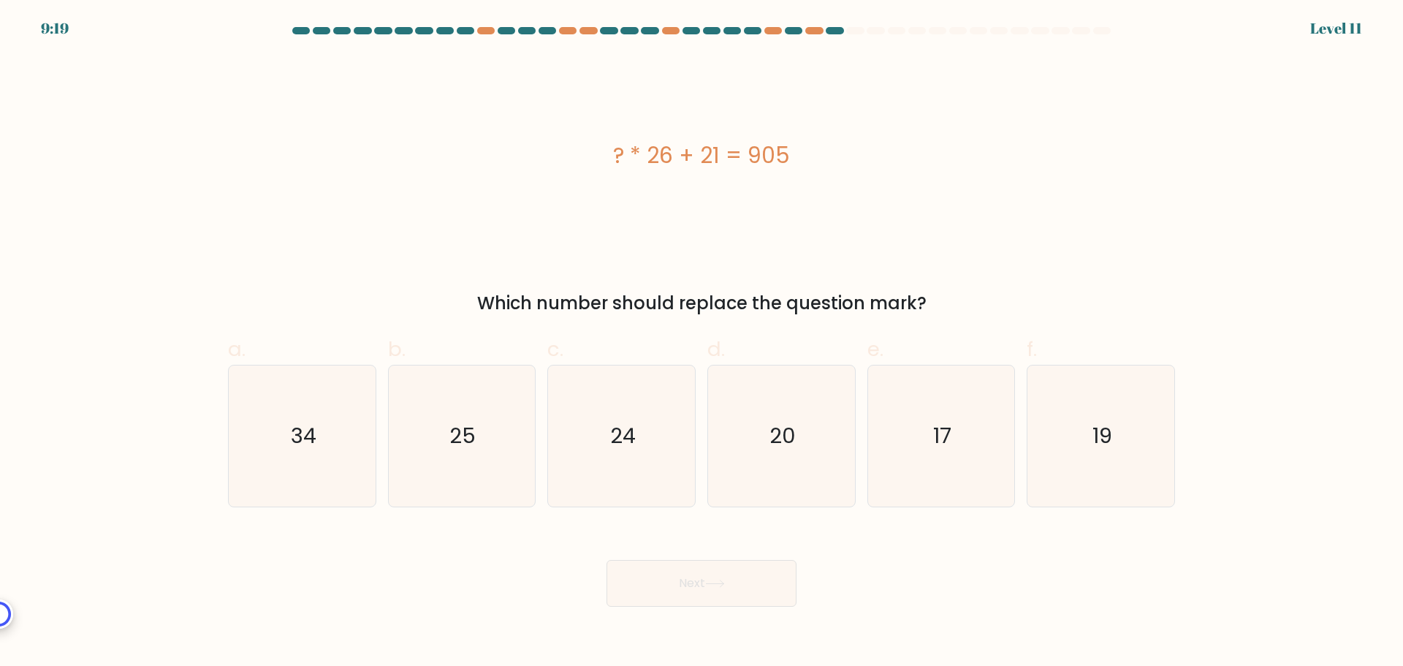
drag, startPoint x: 330, startPoint y: 441, endPoint x: 673, endPoint y: 599, distance: 377.3
click at [330, 441] on icon "34" at bounding box center [302, 435] width 141 height 141
click at [702, 343] on input "a. 34" at bounding box center [702, 338] width 1 height 10
radio input "true"
click at [749, 583] on button "Next" at bounding box center [702, 583] width 190 height 47
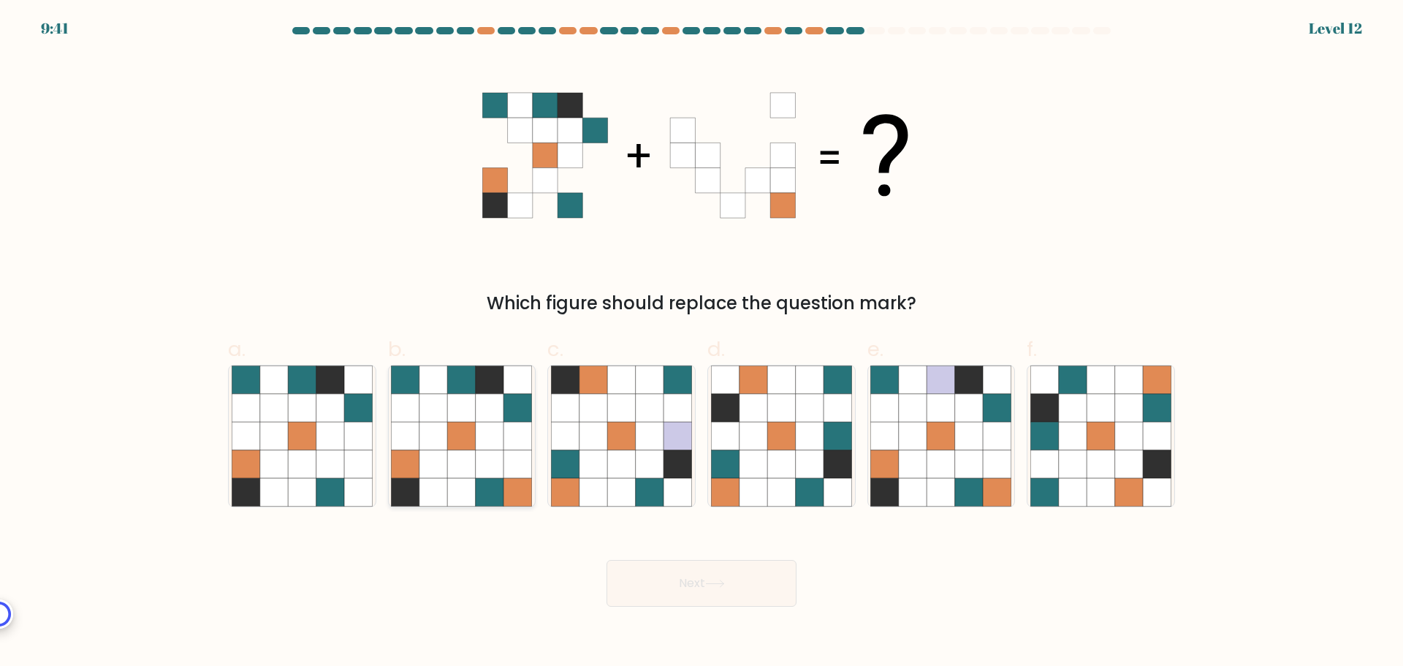
click at [489, 474] on icon at bounding box center [490, 463] width 28 height 28
click at [702, 343] on input "b." at bounding box center [702, 338] width 1 height 10
radio input "true"
click at [677, 581] on button "Next" at bounding box center [702, 583] width 190 height 47
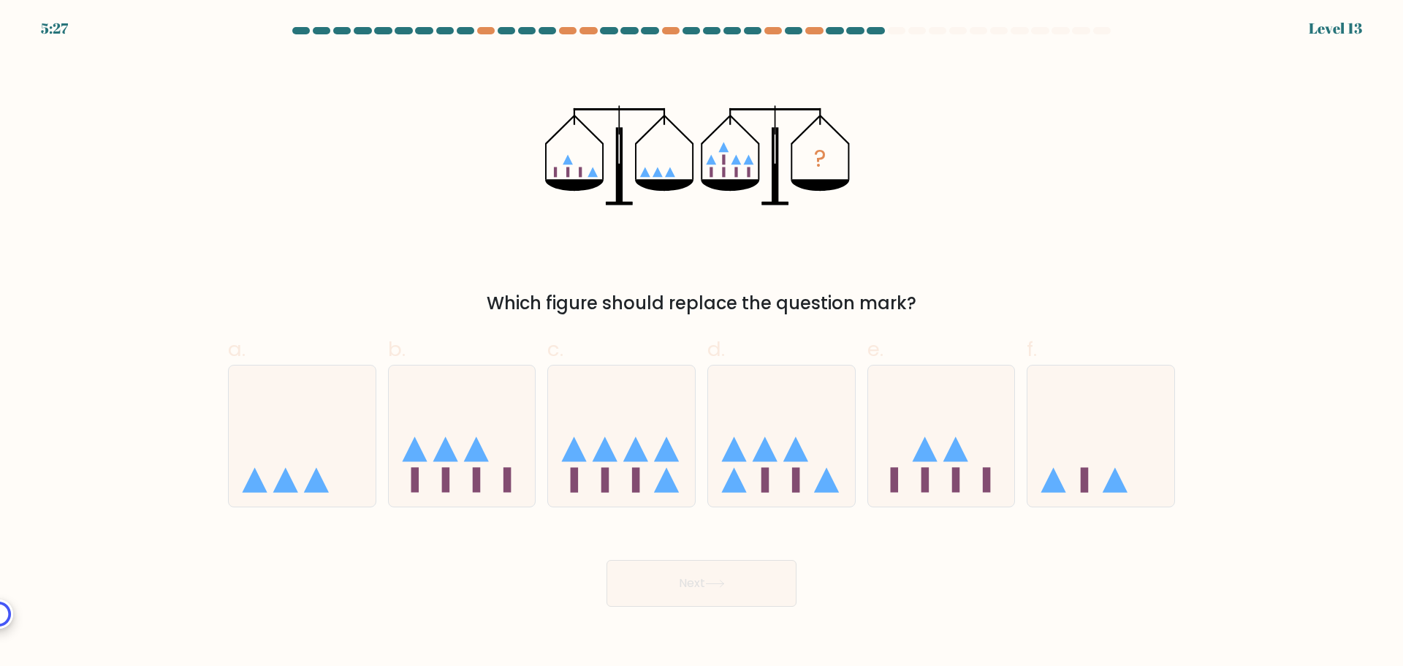
drag, startPoint x: 303, startPoint y: 455, endPoint x: 383, endPoint y: 474, distance: 82.4
click at [303, 455] on icon at bounding box center [302, 435] width 147 height 121
click at [702, 343] on input "a." at bounding box center [702, 338] width 1 height 10
radio input "true"
click at [675, 566] on button "Next" at bounding box center [702, 583] width 190 height 47
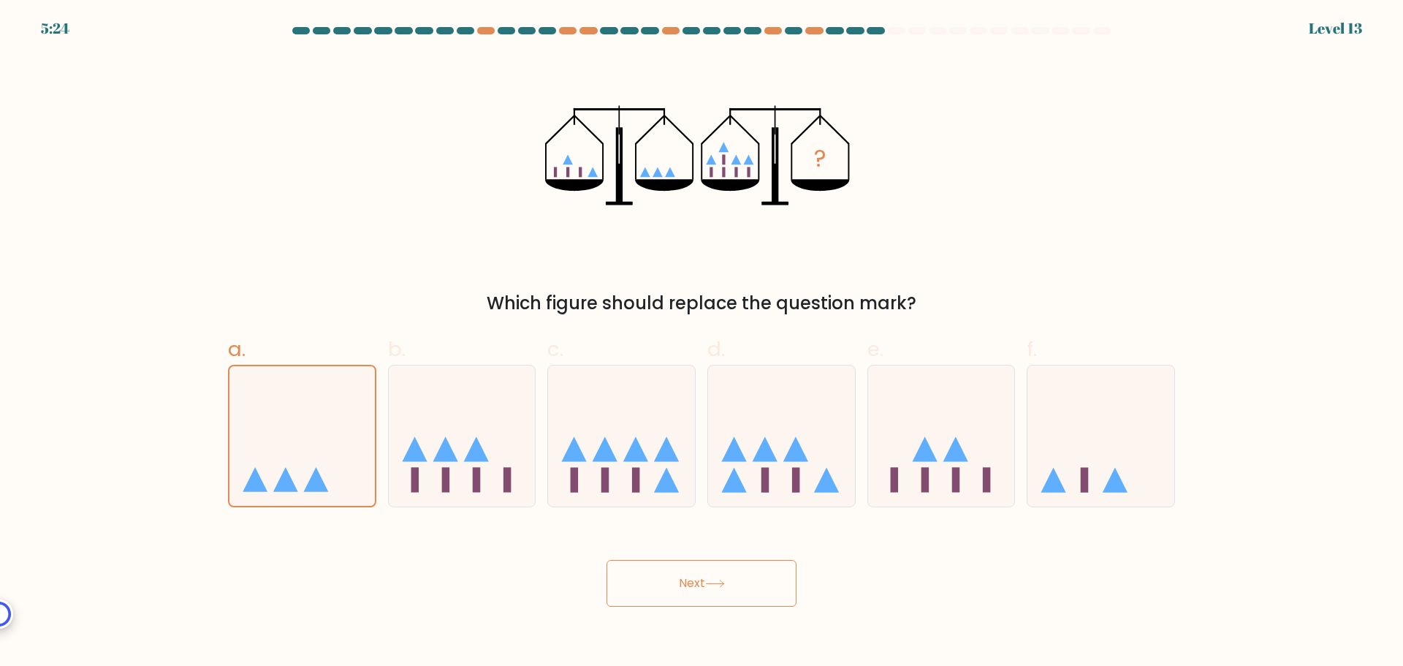
click at [740, 578] on button "Next" at bounding box center [702, 583] width 190 height 47
click at [411, 460] on icon at bounding box center [414, 448] width 25 height 25
click at [702, 343] on input "b." at bounding box center [702, 338] width 1 height 10
radio input "true"
click at [300, 452] on icon at bounding box center [302, 435] width 147 height 121
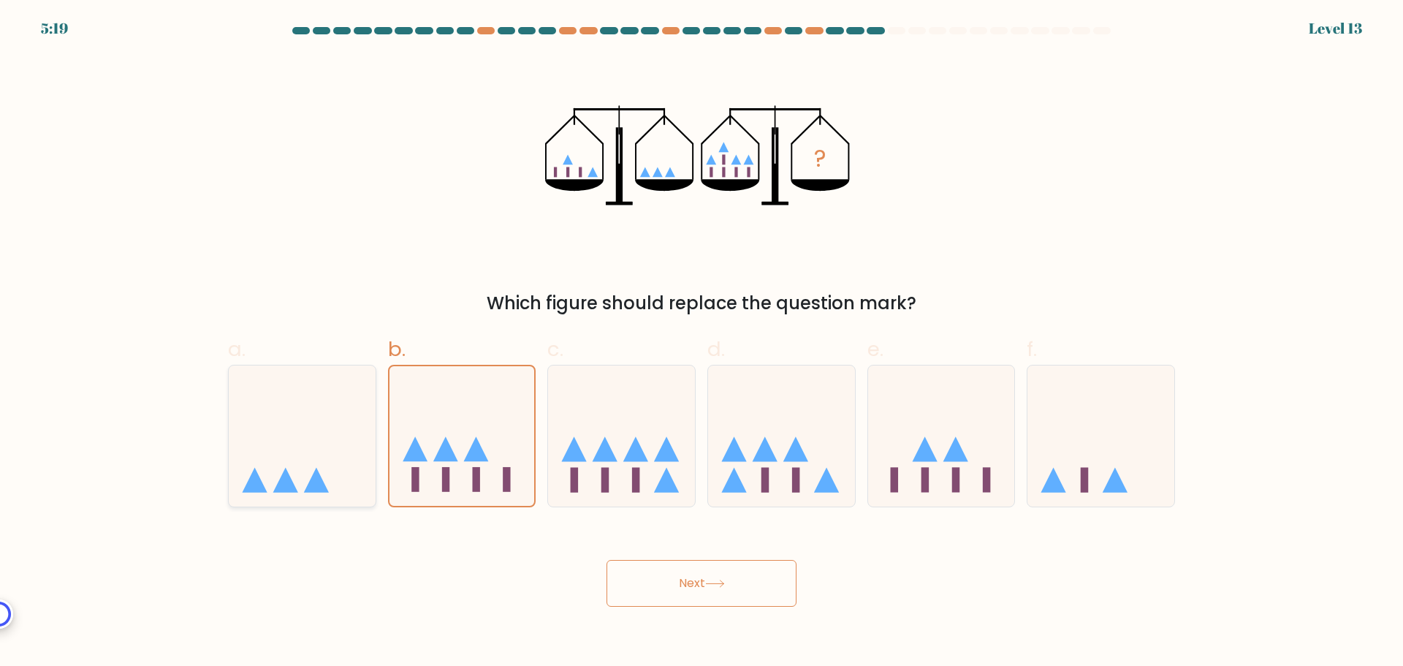
click at [702, 343] on input "a." at bounding box center [702, 338] width 1 height 10
radio input "true"
click at [681, 575] on button "Next" at bounding box center [702, 583] width 190 height 47
